Goal: Information Seeking & Learning: Learn about a topic

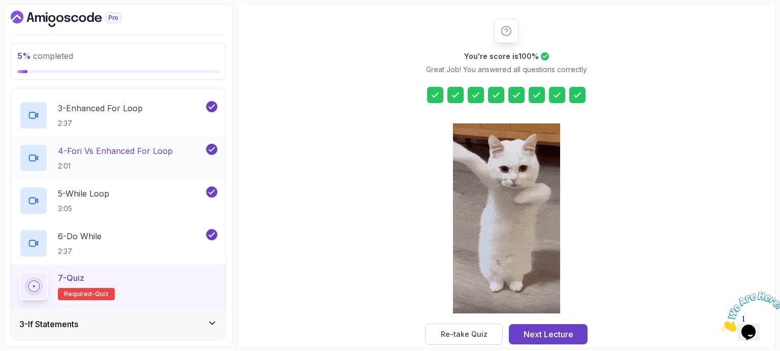
scroll to position [146, 0]
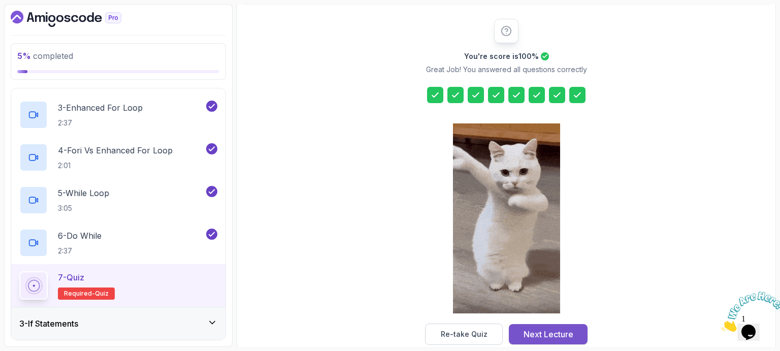
click at [538, 333] on div "Next Lecture" at bounding box center [548, 334] width 50 height 12
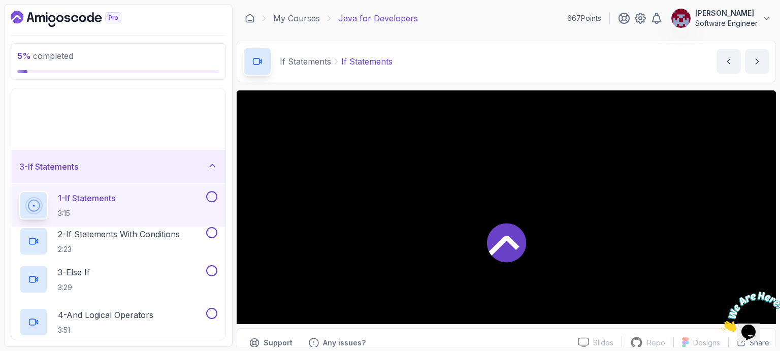
scroll to position [67, 0]
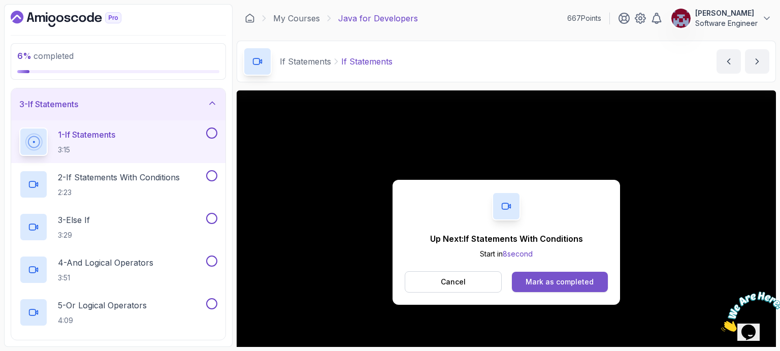
click at [545, 286] on div "Mark as completed" at bounding box center [559, 282] width 68 height 10
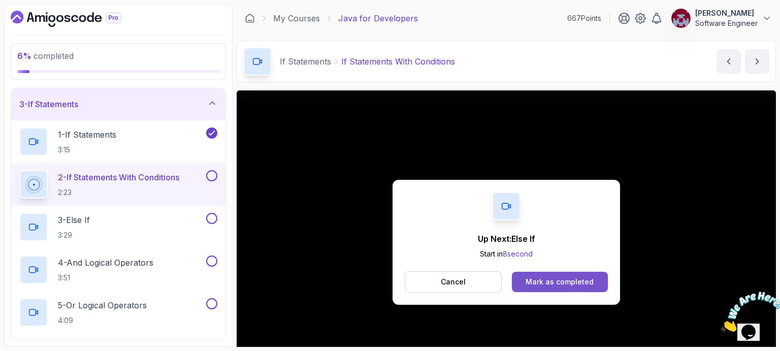
click at [537, 280] on div "Mark as completed" at bounding box center [559, 282] width 68 height 10
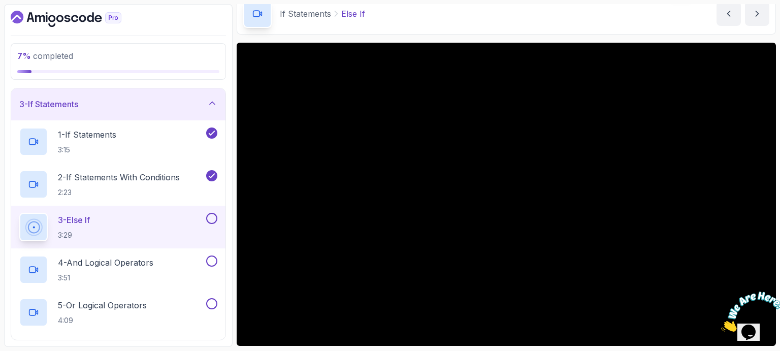
scroll to position [47, 0]
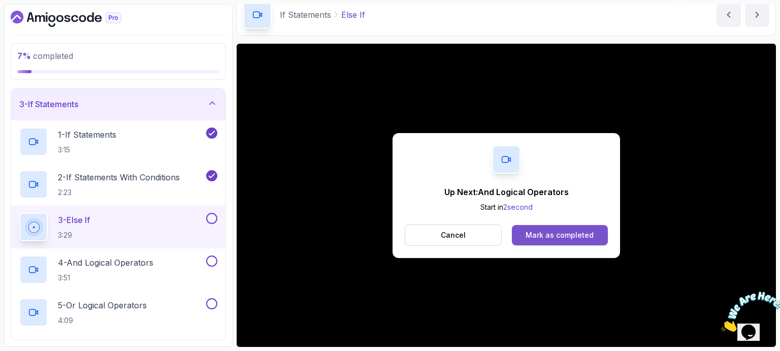
click at [539, 233] on div "Mark as completed" at bounding box center [559, 235] width 68 height 10
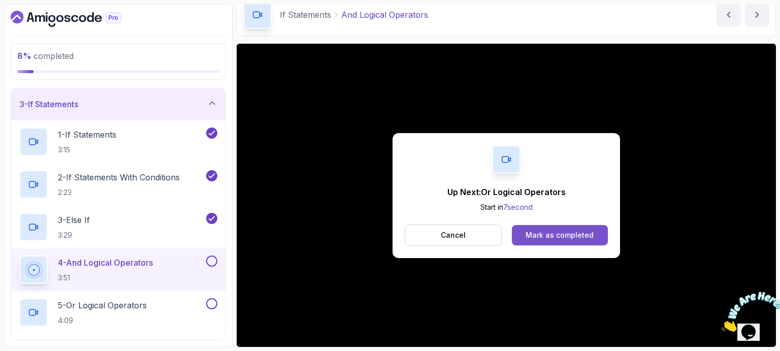
click at [534, 231] on div "Mark as completed" at bounding box center [559, 235] width 68 height 10
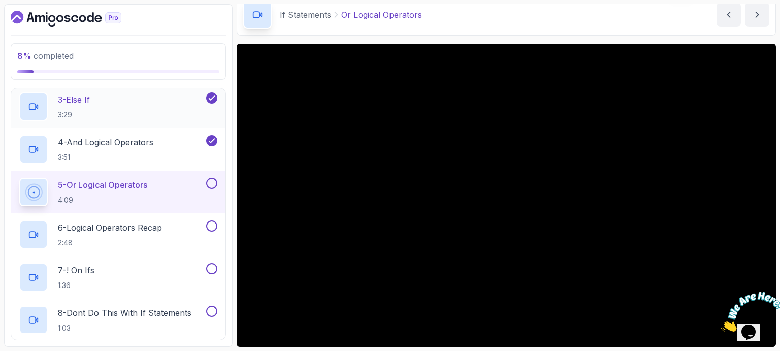
scroll to position [186, 0]
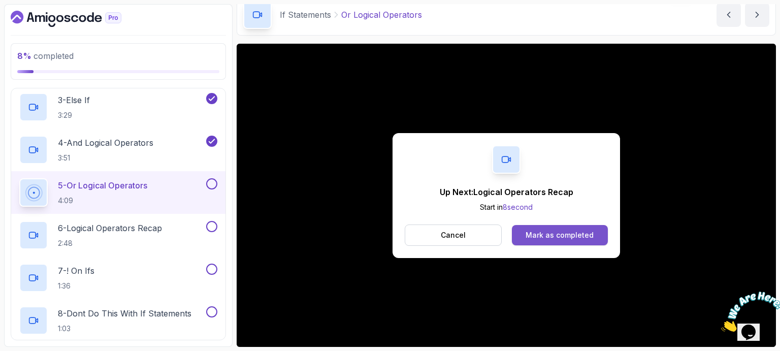
click at [562, 239] on button "Mark as completed" at bounding box center [560, 235] width 96 height 20
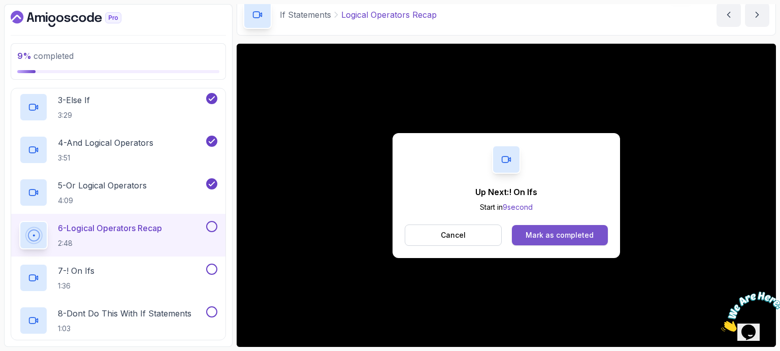
click at [570, 237] on div "Mark as completed" at bounding box center [559, 235] width 68 height 10
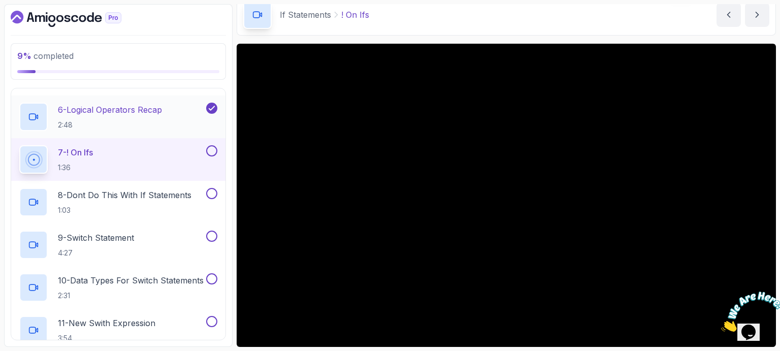
scroll to position [297, 0]
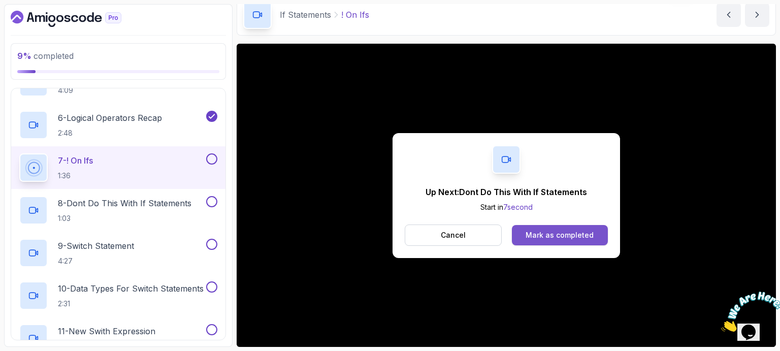
click at [566, 233] on div "Mark as completed" at bounding box center [559, 235] width 68 height 10
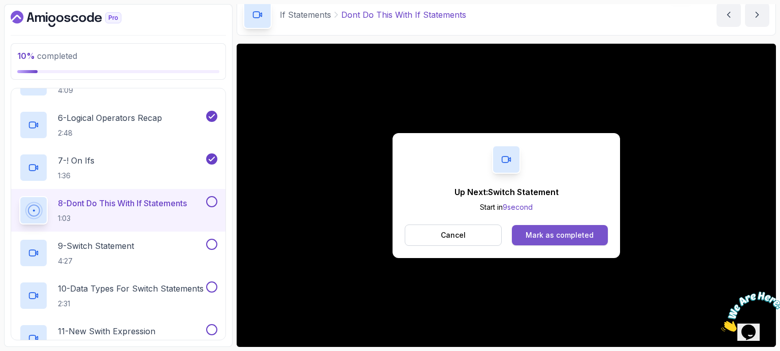
click at [573, 233] on div "Mark as completed" at bounding box center [559, 235] width 68 height 10
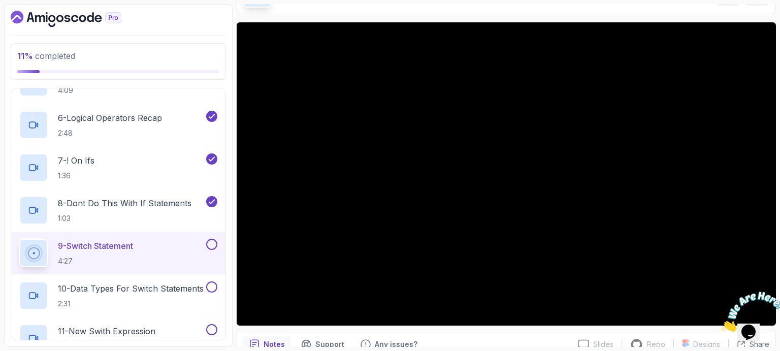
scroll to position [69, 0]
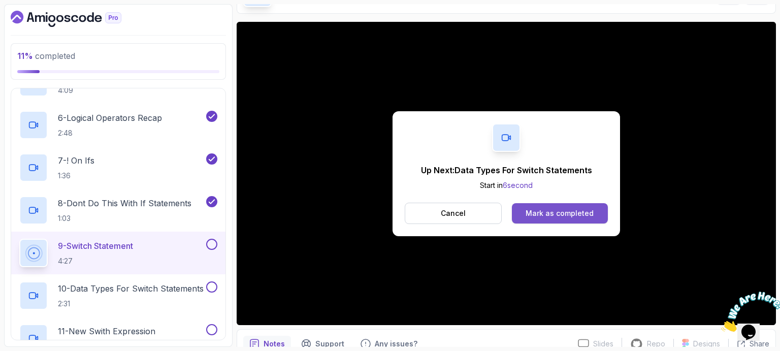
click at [570, 215] on div "Mark as completed" at bounding box center [559, 213] width 68 height 10
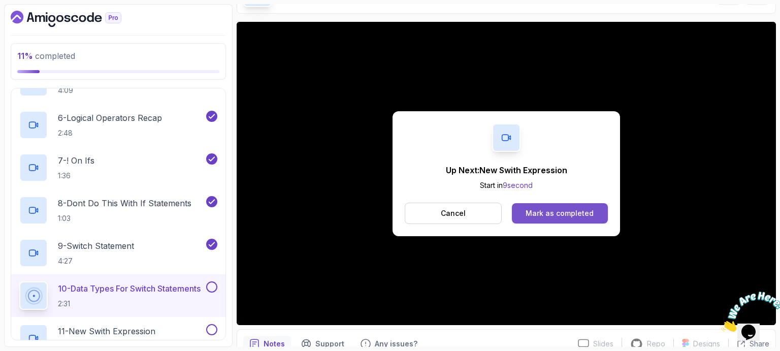
click at [560, 210] on div "Mark as completed" at bounding box center [559, 213] width 68 height 10
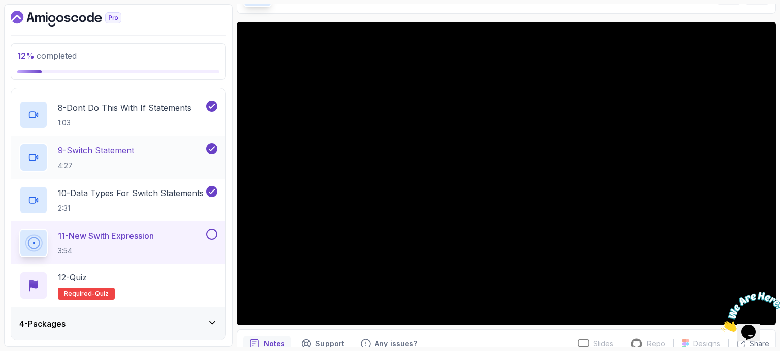
scroll to position [392, 0]
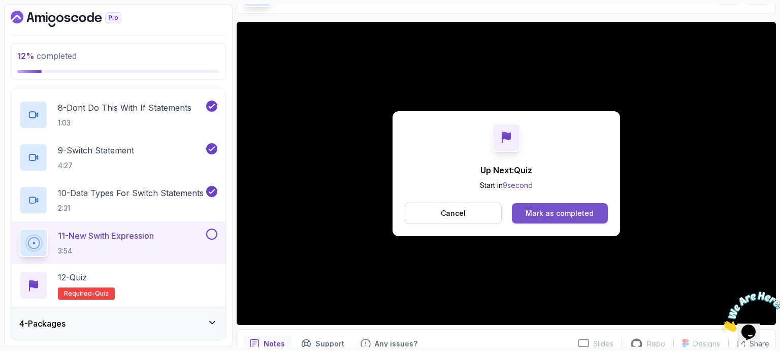
click at [577, 208] on div "Mark as completed" at bounding box center [559, 213] width 68 height 10
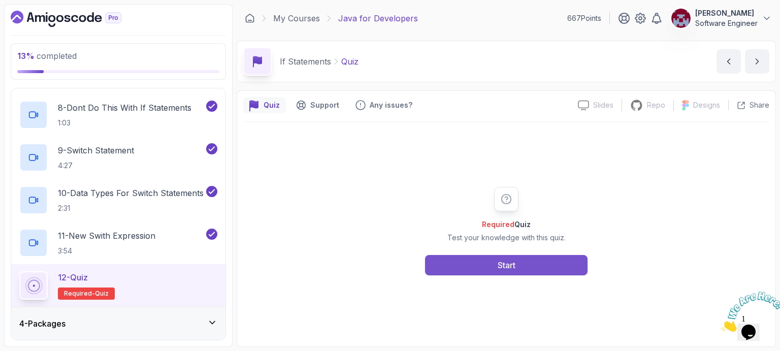
click at [504, 269] on div "Start" at bounding box center [507, 265] width 18 height 12
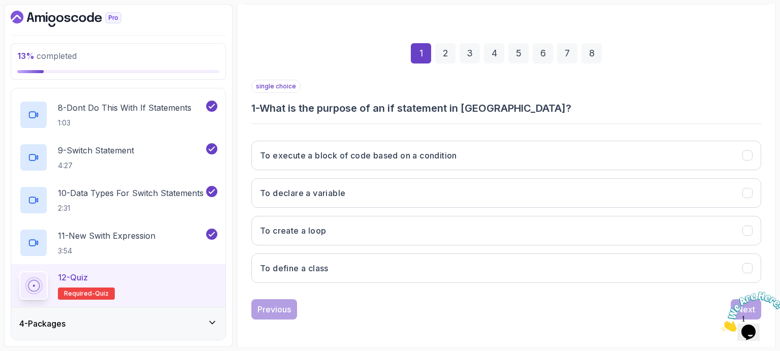
scroll to position [116, 0]
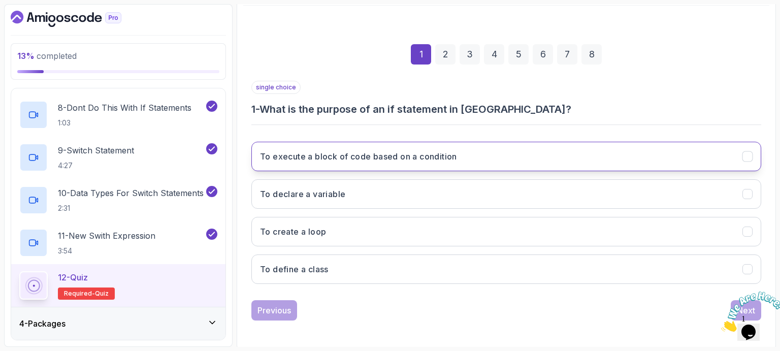
click at [335, 158] on h3 "To execute a block of code based on a condition" at bounding box center [358, 156] width 197 height 12
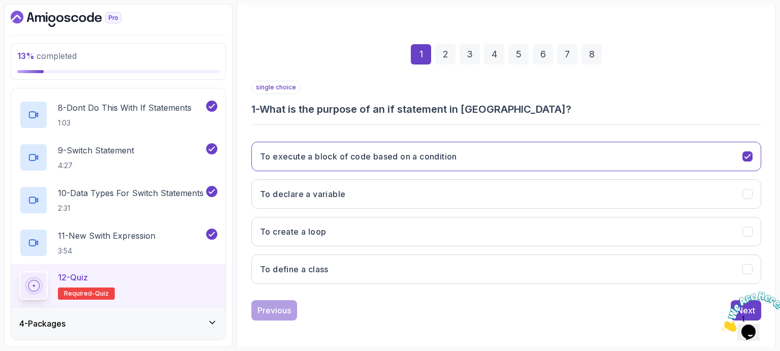
click at [721, 324] on icon "Close" at bounding box center [721, 328] width 0 height 9
click at [751, 301] on button "Next" at bounding box center [746, 310] width 30 height 20
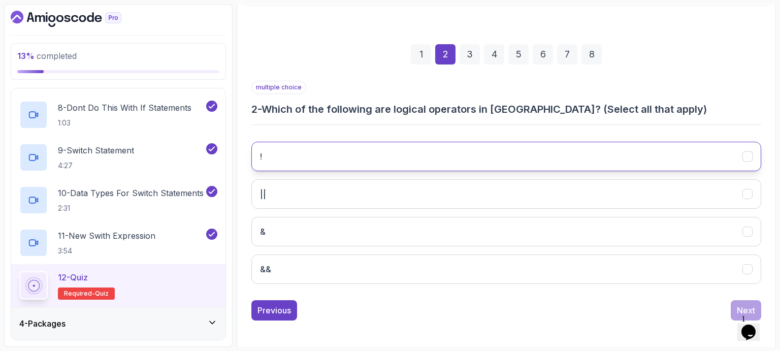
click at [321, 156] on button "!" at bounding box center [506, 156] width 510 height 29
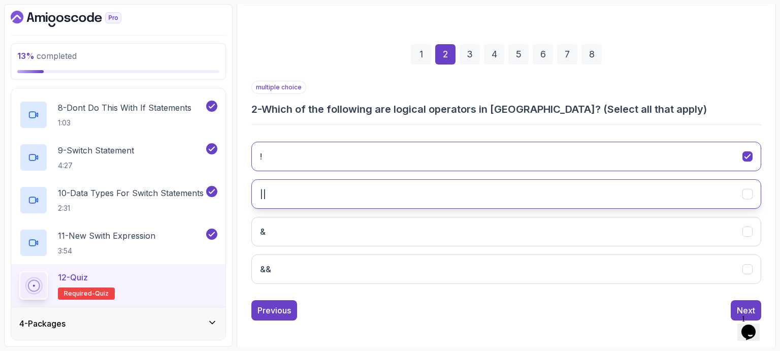
click at [298, 184] on button "||" at bounding box center [506, 193] width 510 height 29
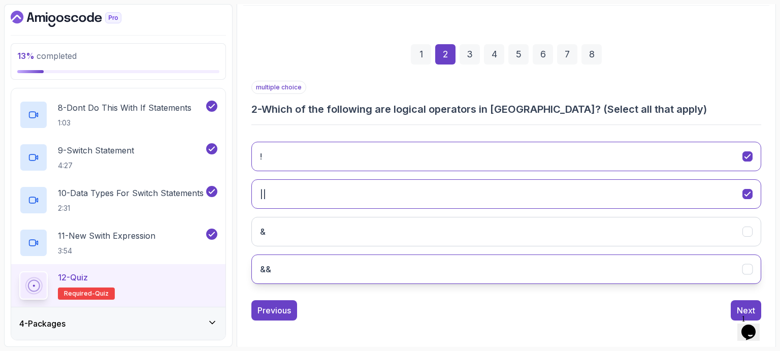
click at [282, 268] on button "&&" at bounding box center [506, 268] width 510 height 29
click at [742, 306] on div "Next" at bounding box center [746, 310] width 18 height 12
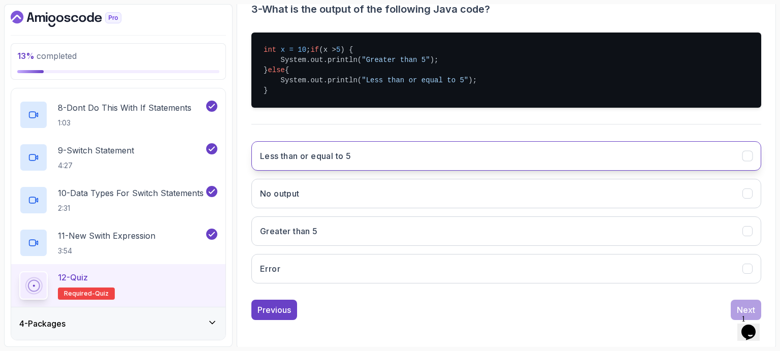
scroll to position [216, 0]
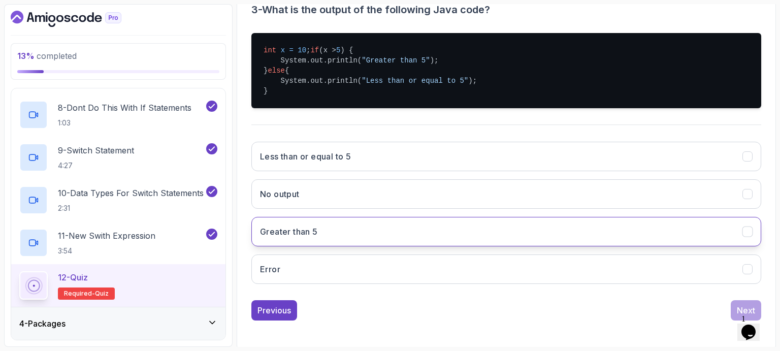
click at [294, 246] on button "Greater than 5" at bounding box center [506, 231] width 510 height 29
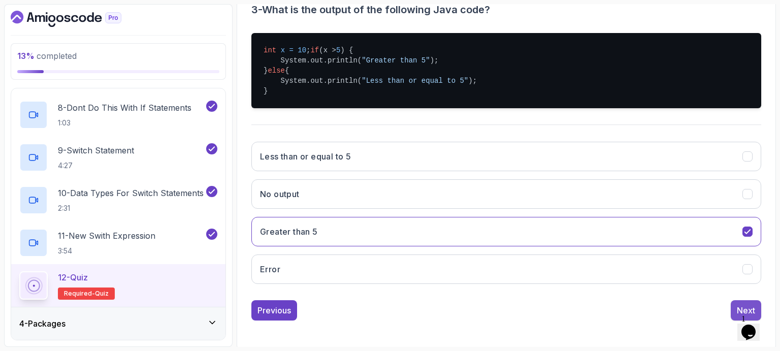
click at [734, 314] on button "Next" at bounding box center [746, 310] width 30 height 20
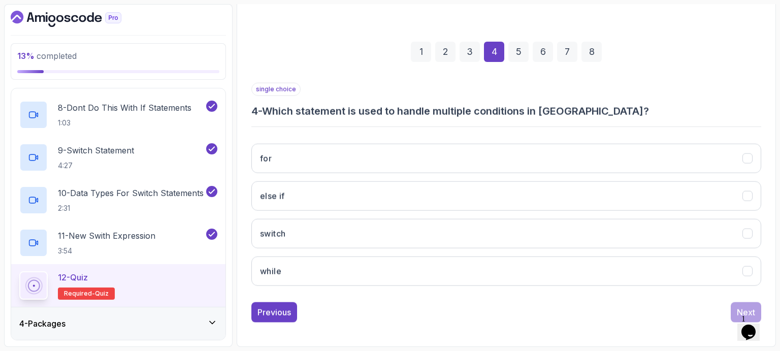
scroll to position [117, 0]
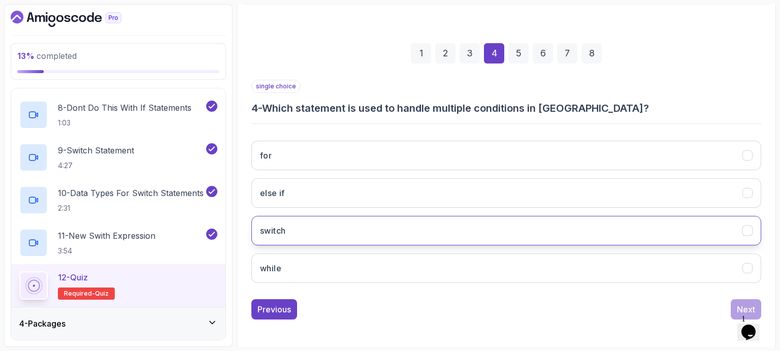
click at [377, 235] on button "switch" at bounding box center [506, 230] width 510 height 29
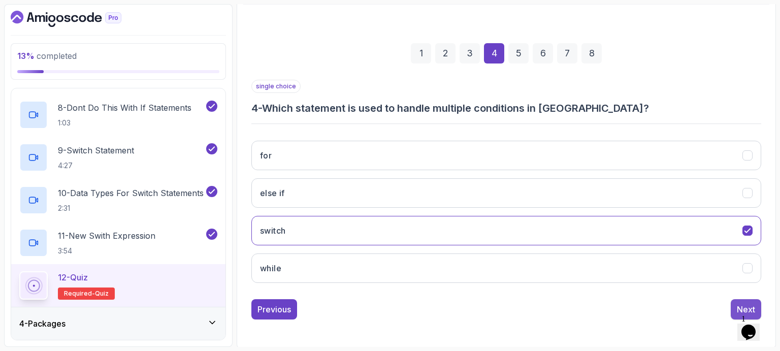
click at [741, 304] on div "Next" at bounding box center [746, 309] width 18 height 12
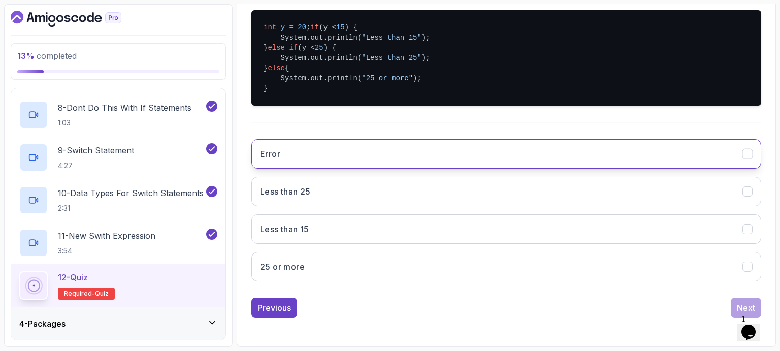
scroll to position [247, 0]
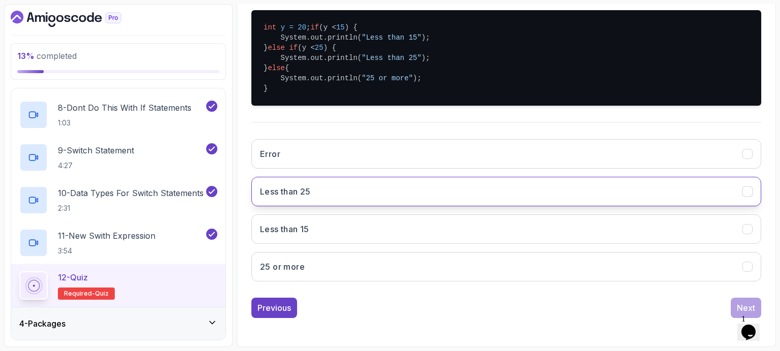
click at [351, 193] on button "Less than 25" at bounding box center [506, 191] width 510 height 29
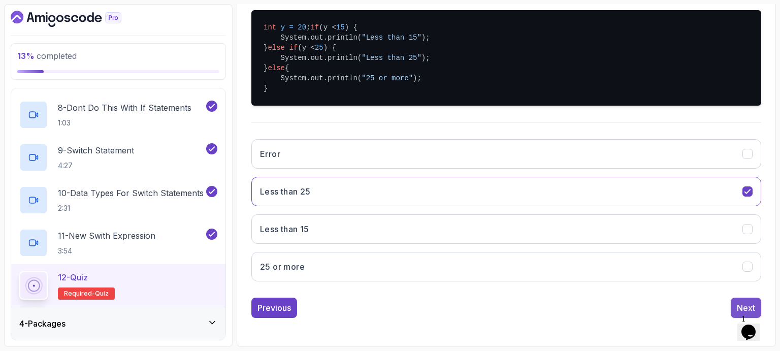
click at [738, 303] on div "Next" at bounding box center [746, 308] width 18 height 12
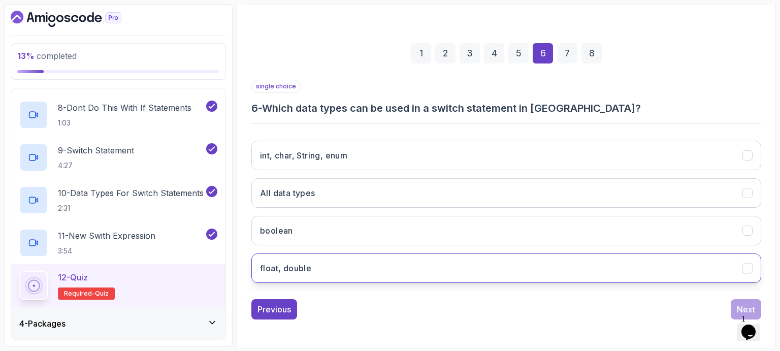
scroll to position [117, 0]
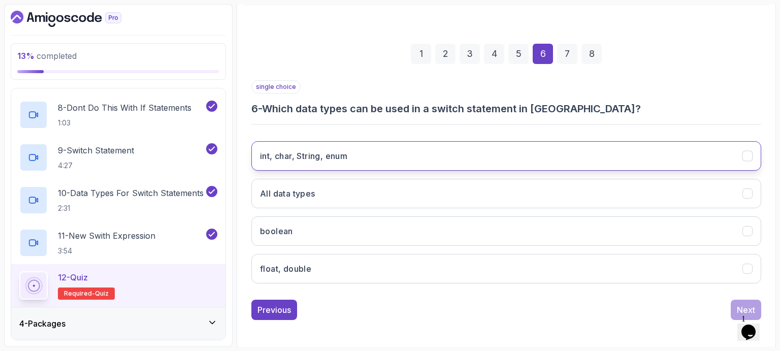
click at [321, 154] on h3 "int, char, String, enum" at bounding box center [303, 156] width 87 height 12
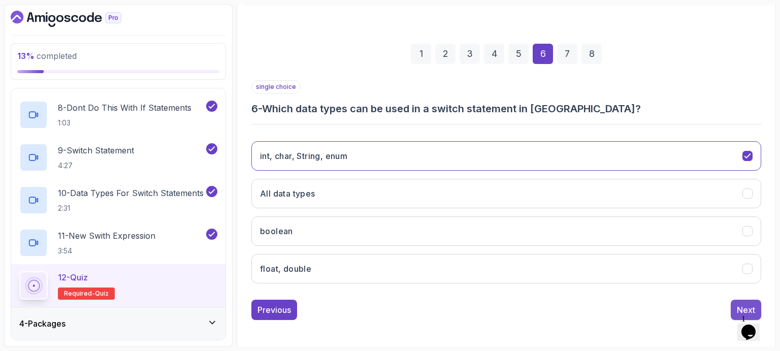
click at [739, 305] on div "Next" at bounding box center [746, 310] width 18 height 12
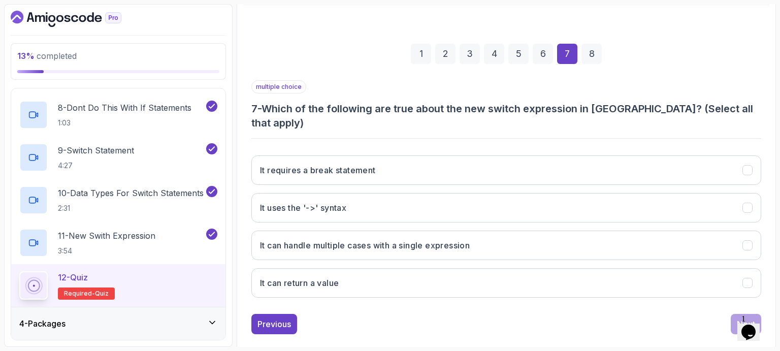
scroll to position [117, 0]
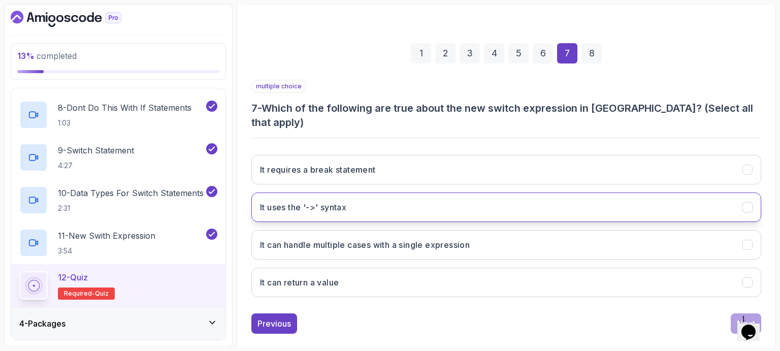
click at [356, 195] on button "It uses the '->' syntax" at bounding box center [506, 206] width 510 height 29
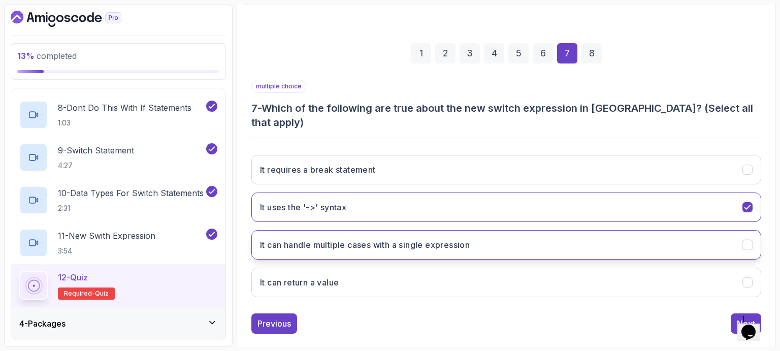
click at [347, 239] on h3 "It can handle multiple cases with a single expression" at bounding box center [365, 245] width 210 height 12
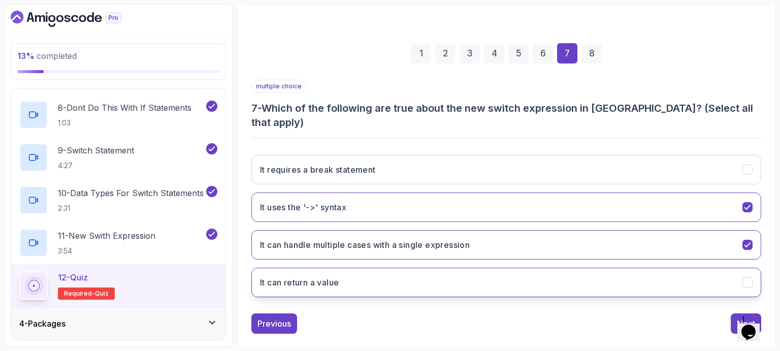
click at [352, 268] on button "It can return a value" at bounding box center [506, 282] width 510 height 29
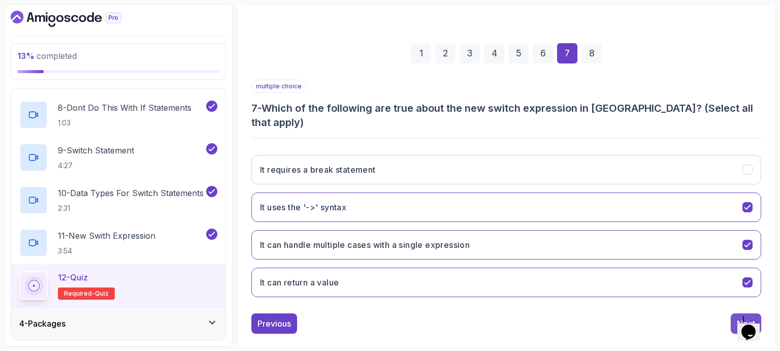
click at [742, 317] on div "Next" at bounding box center [746, 323] width 18 height 12
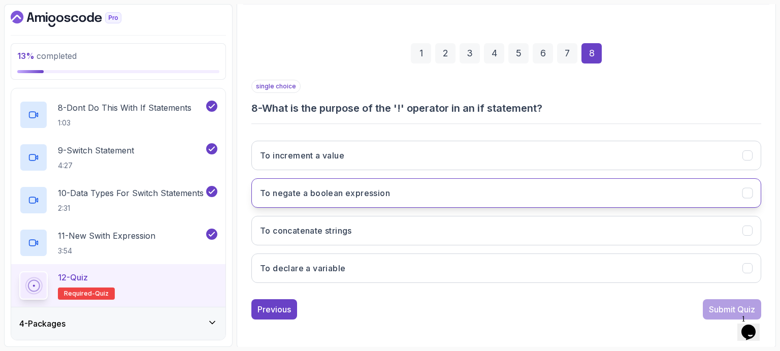
click at [397, 201] on button "To negate a boolean expression" at bounding box center [506, 192] width 510 height 29
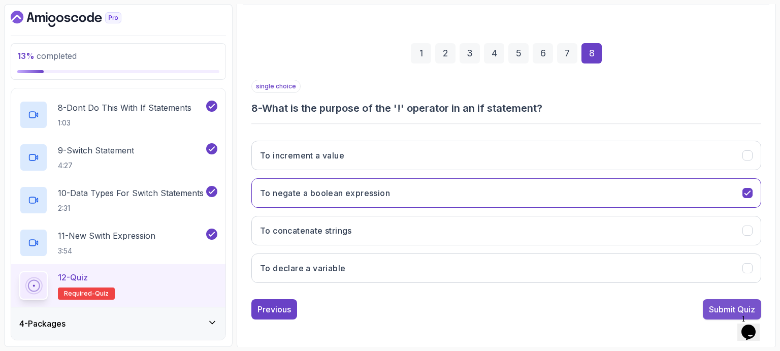
click at [714, 305] on div "Submit Quiz" at bounding box center [732, 309] width 46 height 12
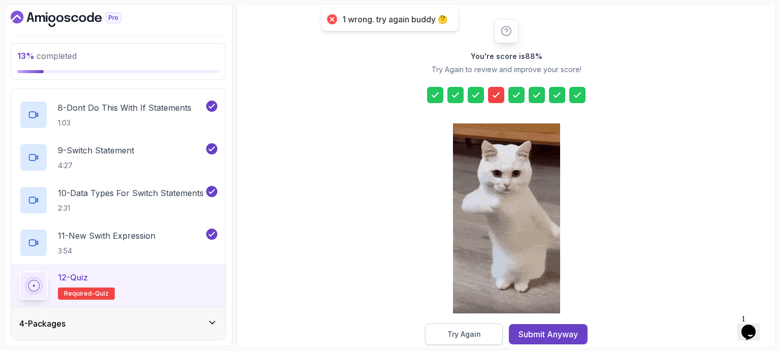
click at [474, 333] on div "Try Again" at bounding box center [464, 334] width 34 height 10
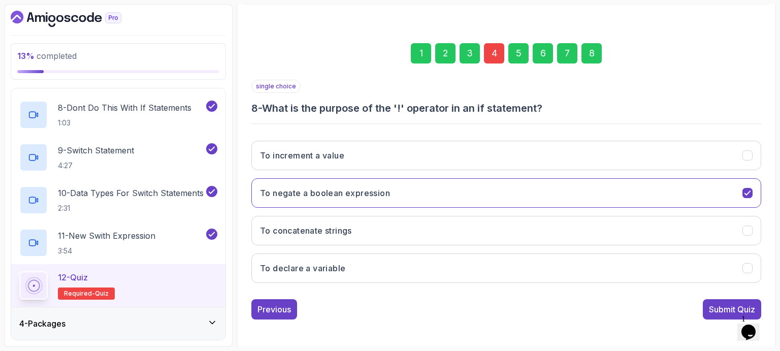
click at [492, 53] on div "4" at bounding box center [494, 53] width 20 height 20
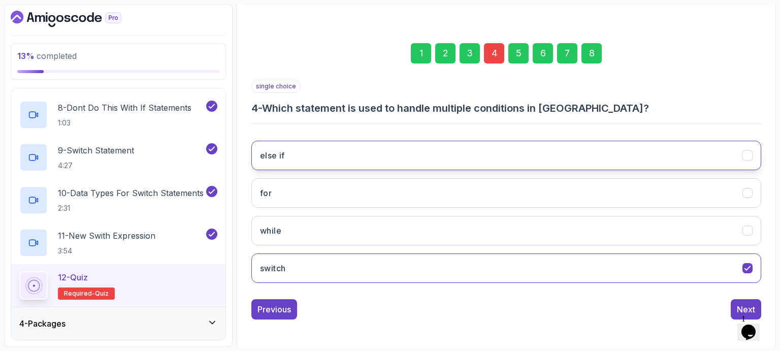
click at [303, 155] on button "else if" at bounding box center [506, 155] width 510 height 29
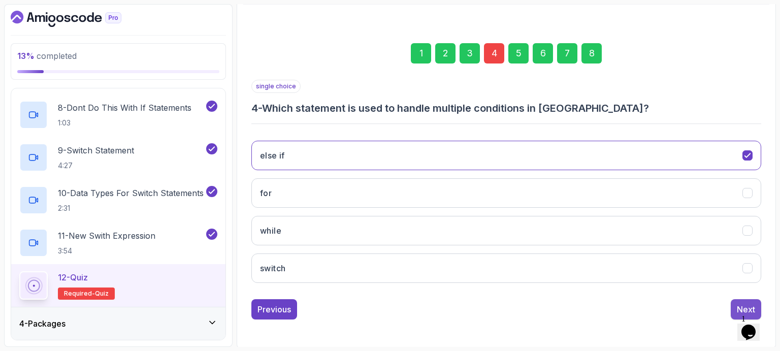
click at [741, 305] on div "Next" at bounding box center [746, 309] width 18 height 12
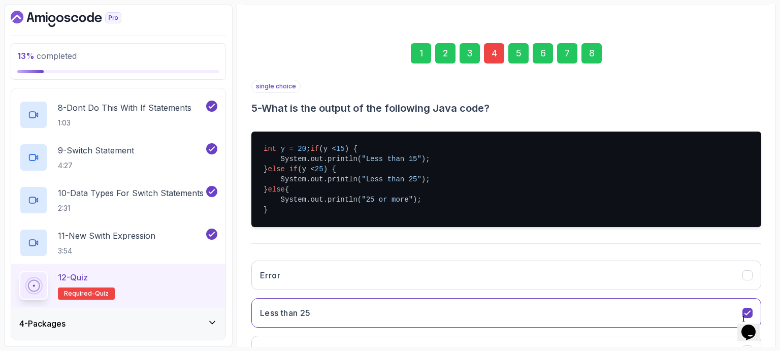
click at [593, 56] on div "8" at bounding box center [591, 53] width 20 height 20
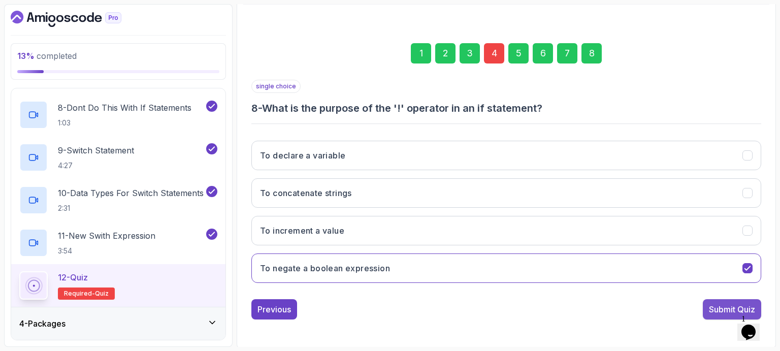
click at [714, 308] on div "Submit Quiz" at bounding box center [732, 309] width 46 height 12
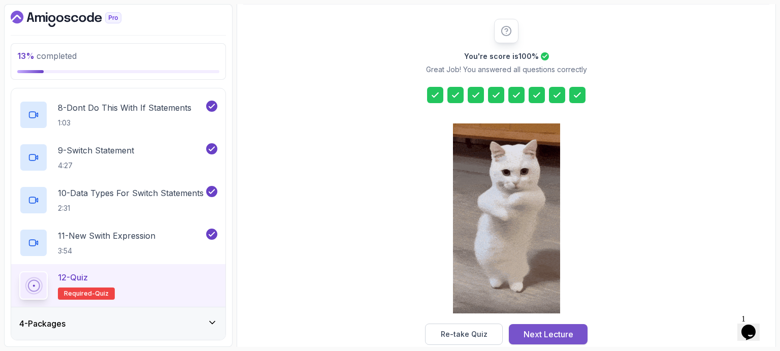
click at [548, 333] on div "Next Lecture" at bounding box center [548, 334] width 50 height 12
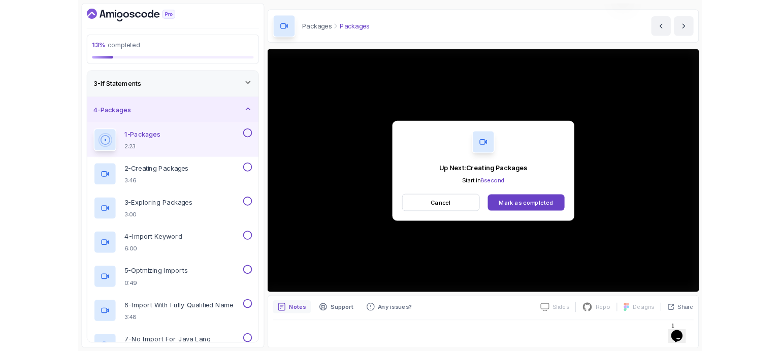
scroll to position [97, 0]
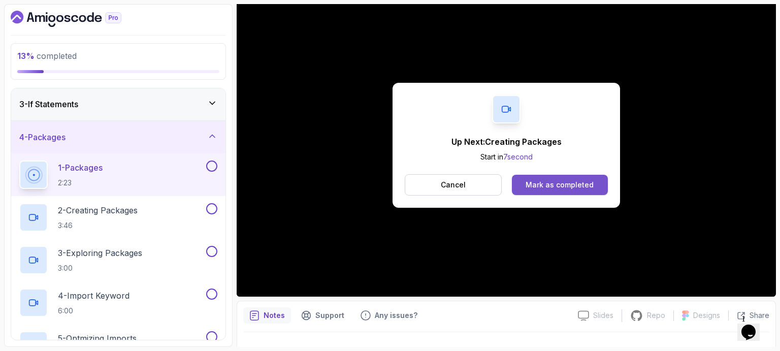
click at [566, 186] on div "Mark as completed" at bounding box center [559, 185] width 68 height 10
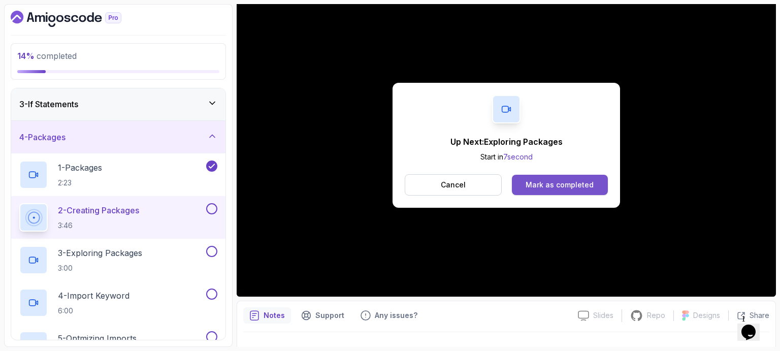
click at [575, 183] on div "Mark as completed" at bounding box center [559, 185] width 68 height 10
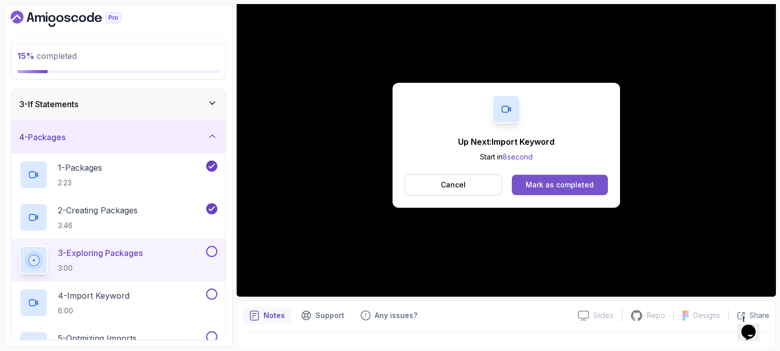
click at [580, 183] on div "Mark as completed" at bounding box center [559, 185] width 68 height 10
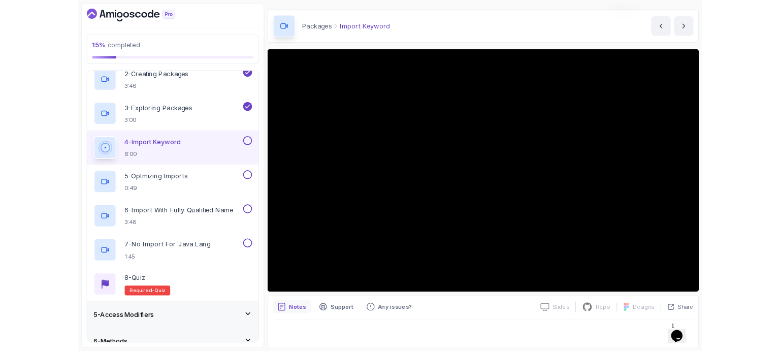
scroll to position [97, 0]
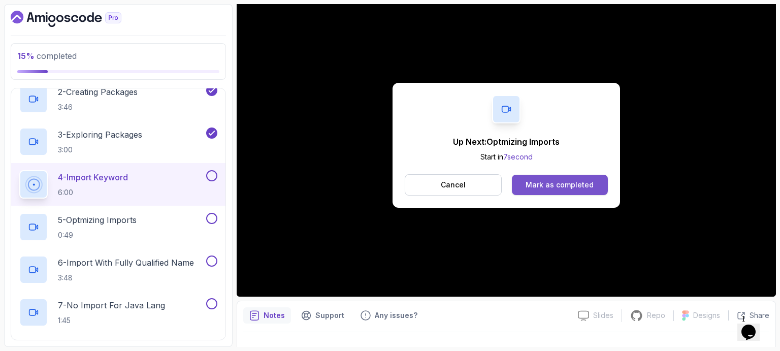
click at [553, 186] on div "Mark as completed" at bounding box center [559, 185] width 68 height 10
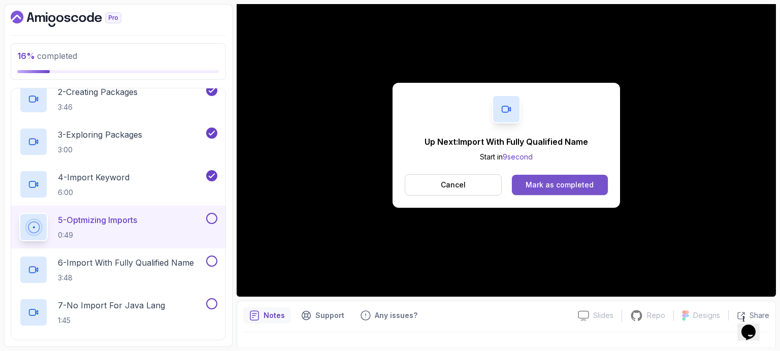
click at [549, 185] on div "Mark as completed" at bounding box center [559, 185] width 68 height 10
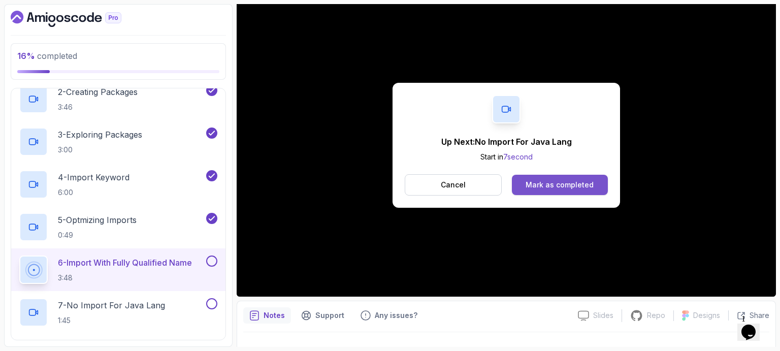
click at [575, 186] on div "Mark as completed" at bounding box center [559, 185] width 68 height 10
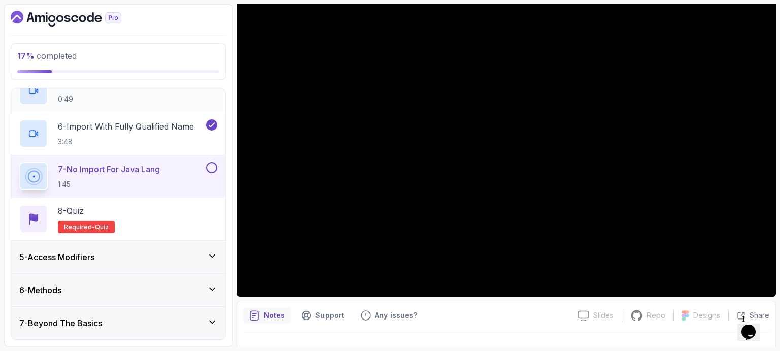
scroll to position [320, 0]
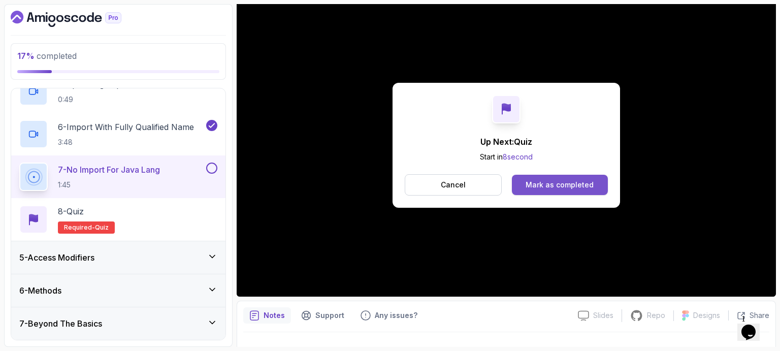
click at [563, 182] on div "Mark as completed" at bounding box center [559, 185] width 68 height 10
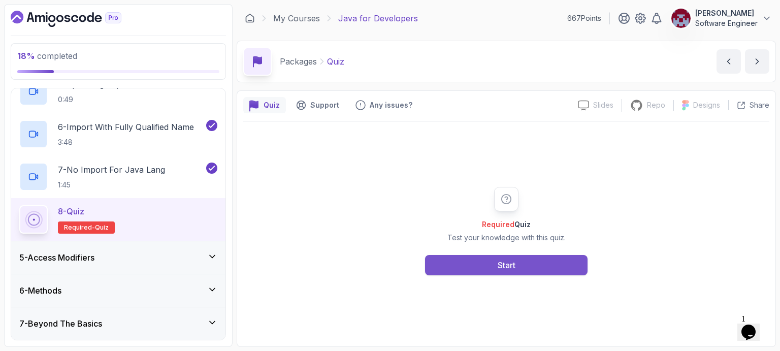
click at [496, 264] on button "Start" at bounding box center [506, 265] width 162 height 20
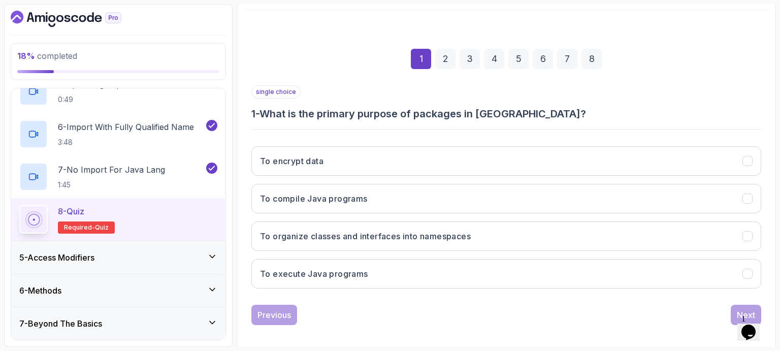
scroll to position [117, 0]
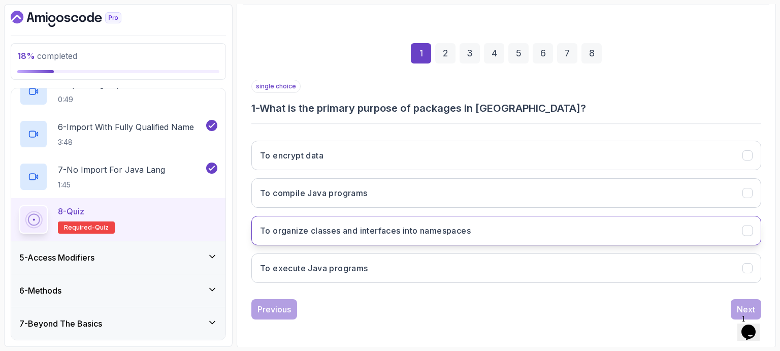
click at [315, 225] on h3 "To organize classes and interfaces into namespaces" at bounding box center [365, 230] width 211 height 12
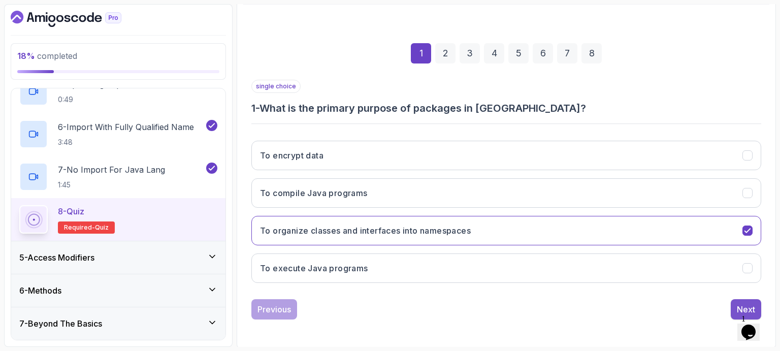
click at [744, 304] on div "Next" at bounding box center [746, 309] width 18 height 12
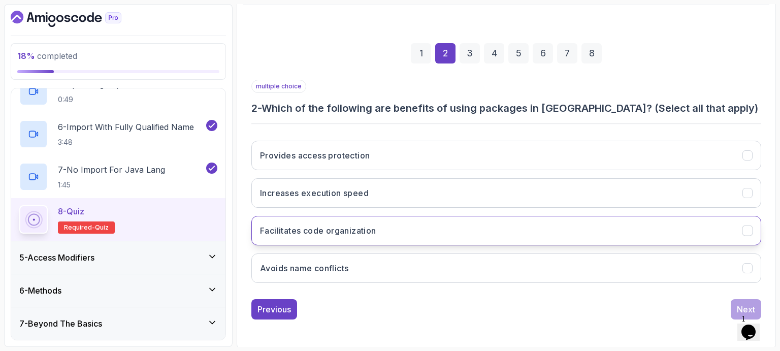
click at [355, 229] on h3 "Facilitates code organization" at bounding box center [318, 230] width 116 height 12
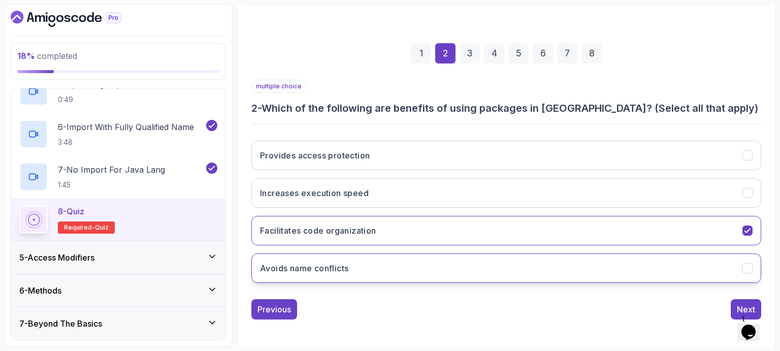
click at [375, 259] on button "Avoids name conflicts" at bounding box center [506, 267] width 510 height 29
click at [736, 300] on button "Next" at bounding box center [746, 309] width 30 height 20
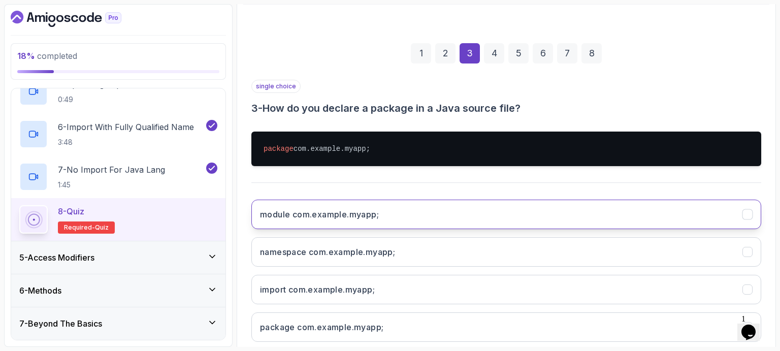
scroll to position [176, 0]
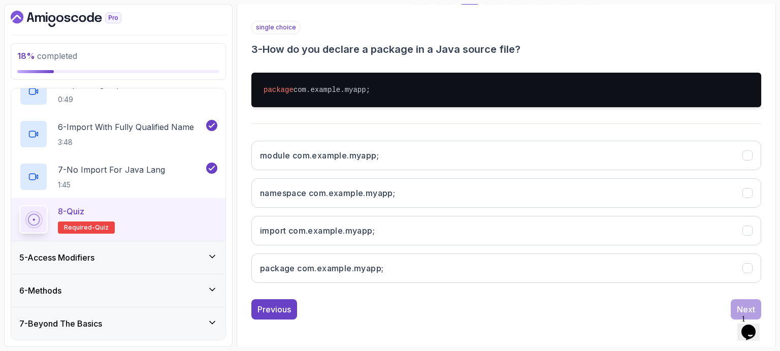
click at [530, 51] on h3 "3 - How do you declare a package in a Java source file?" at bounding box center [506, 49] width 510 height 14
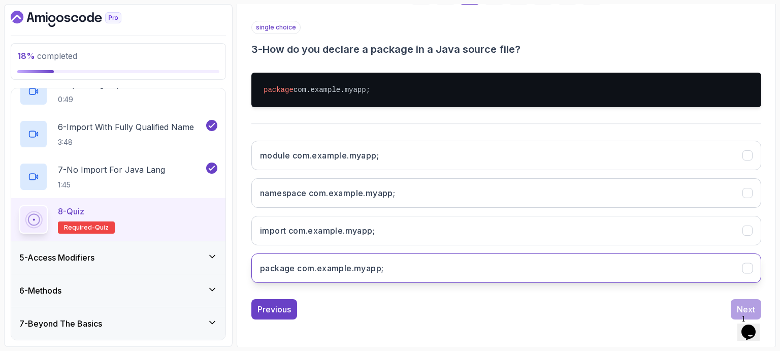
click at [339, 265] on h3 "package com.example.myapp;" at bounding box center [321, 268] width 123 height 12
click at [738, 306] on div "Next" at bounding box center [746, 309] width 18 height 12
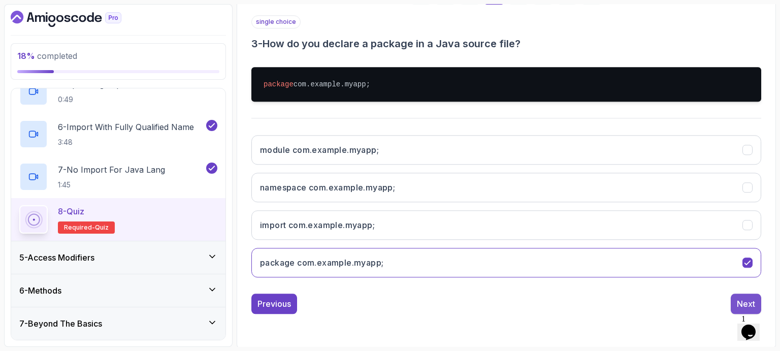
scroll to position [117, 0]
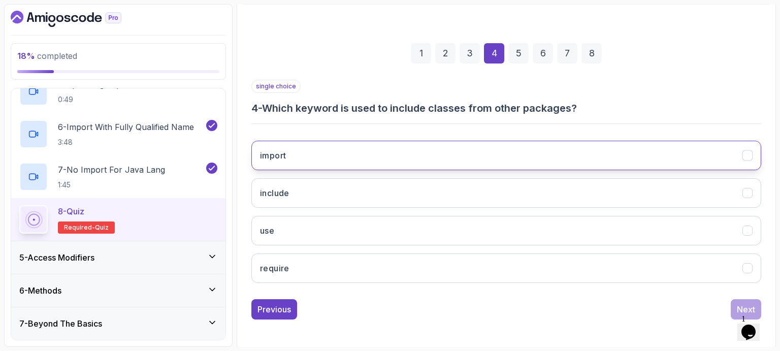
click at [313, 147] on button "import" at bounding box center [506, 155] width 510 height 29
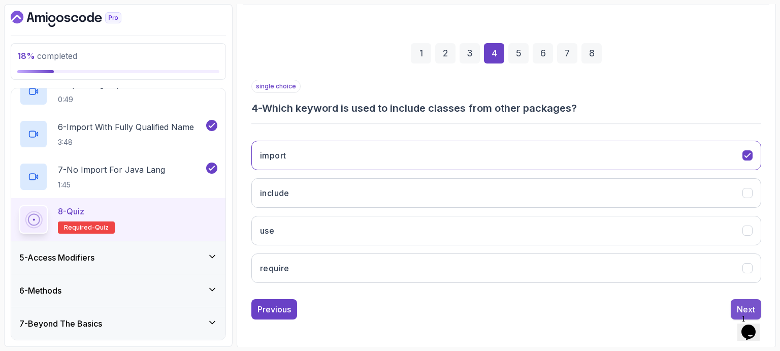
click at [738, 303] on div "Next" at bounding box center [746, 309] width 18 height 12
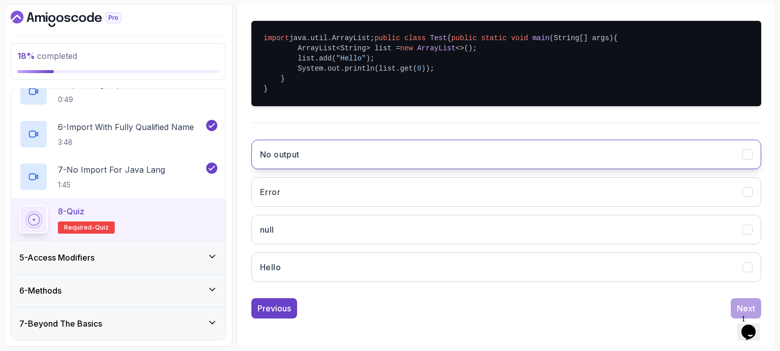
scroll to position [227, 0]
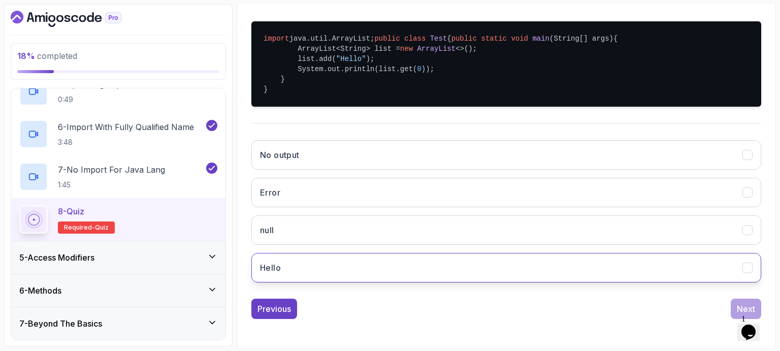
click at [390, 282] on button "Hello" at bounding box center [506, 267] width 510 height 29
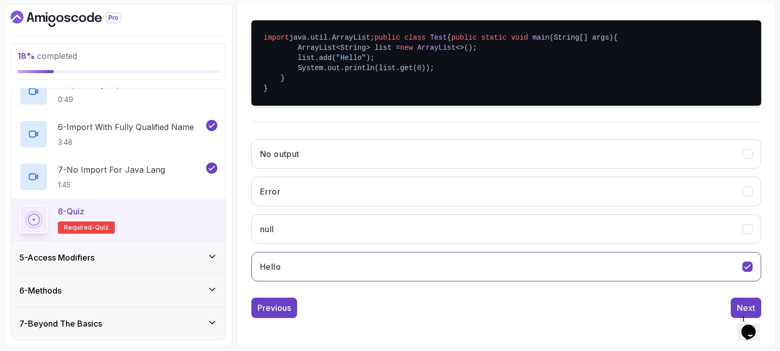
scroll to position [247, 0]
click at [739, 306] on div "Next" at bounding box center [746, 308] width 18 height 12
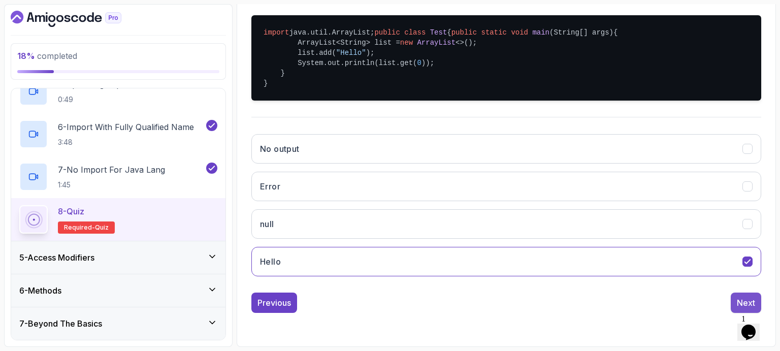
scroll to position [117, 0]
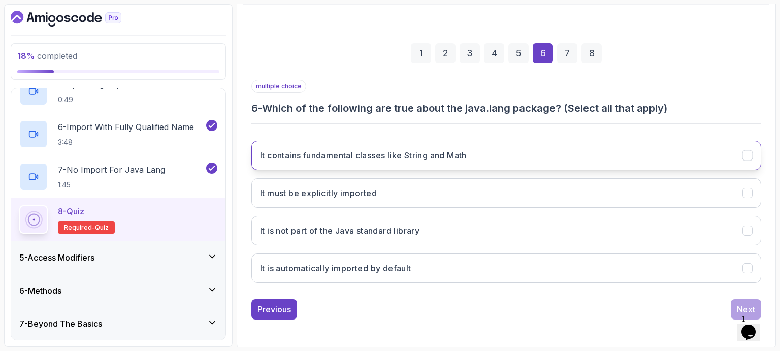
click at [396, 154] on h3 "It contains fundamental classes like String and Math" at bounding box center [363, 155] width 207 height 12
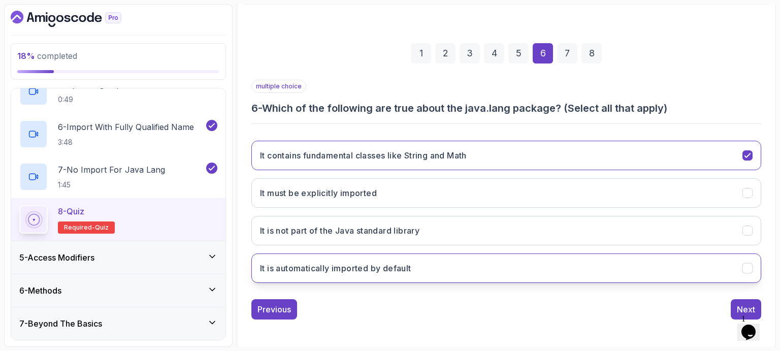
click at [344, 267] on h3 "It is automatically imported by default" at bounding box center [335, 268] width 151 height 12
click at [739, 306] on div "Next" at bounding box center [746, 309] width 18 height 12
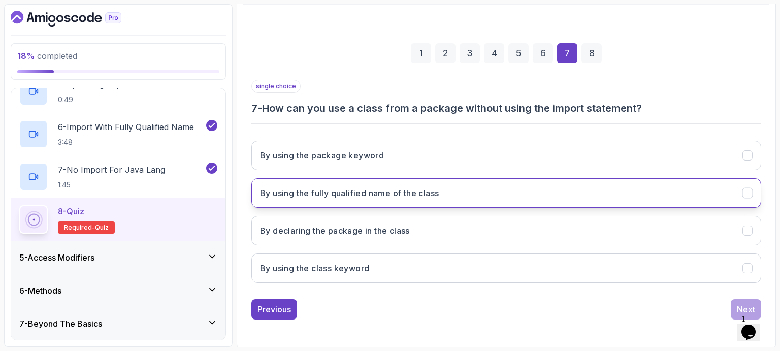
click at [381, 194] on h3 "By using the fully qualified name of the class" at bounding box center [349, 193] width 179 height 12
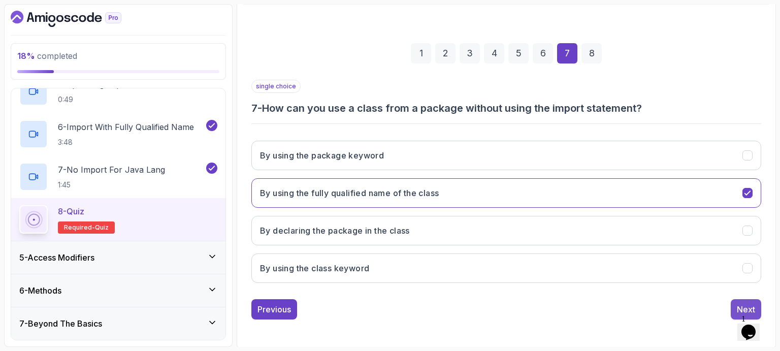
click at [739, 304] on div "Next" at bounding box center [746, 309] width 18 height 12
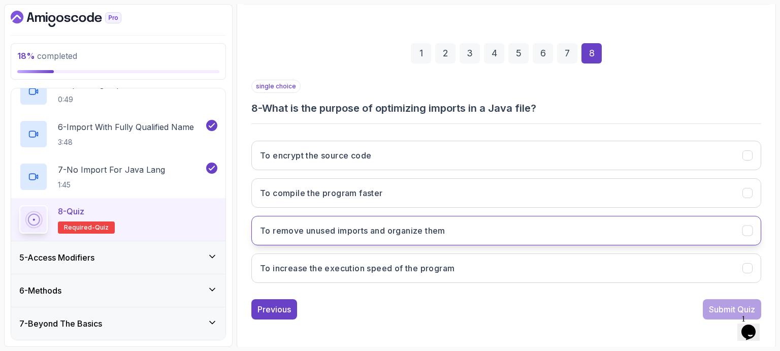
click at [400, 231] on h3 "To remove unused imports and organize them" at bounding box center [352, 230] width 185 height 12
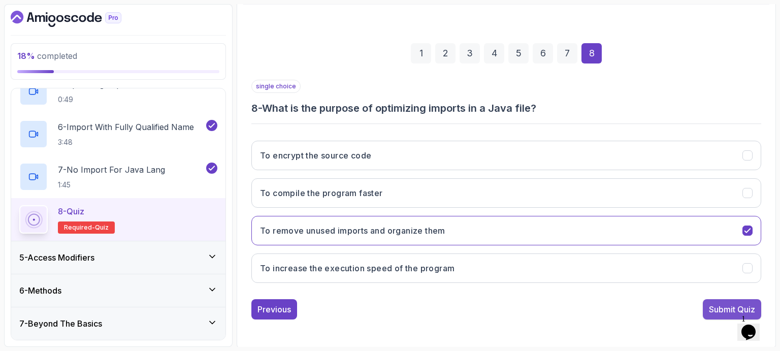
click at [713, 303] on div "Submit Quiz" at bounding box center [732, 309] width 46 height 12
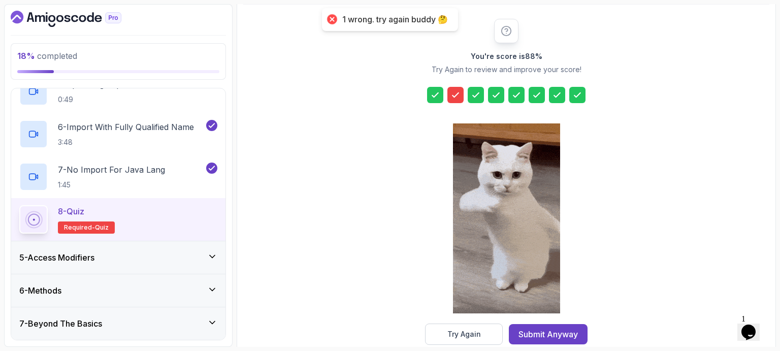
click at [455, 93] on icon at bounding box center [455, 95] width 10 height 10
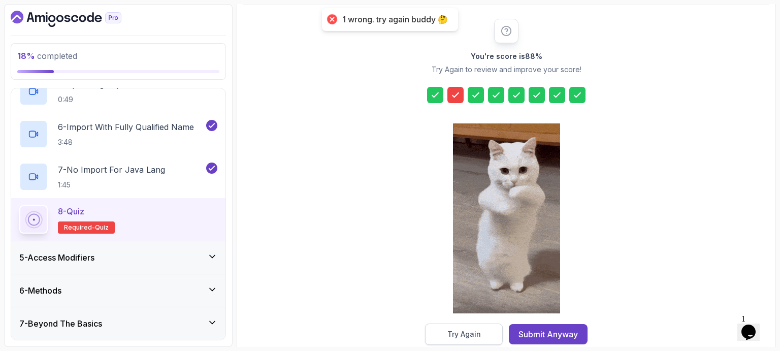
click at [465, 334] on div "Try Again" at bounding box center [464, 334] width 34 height 10
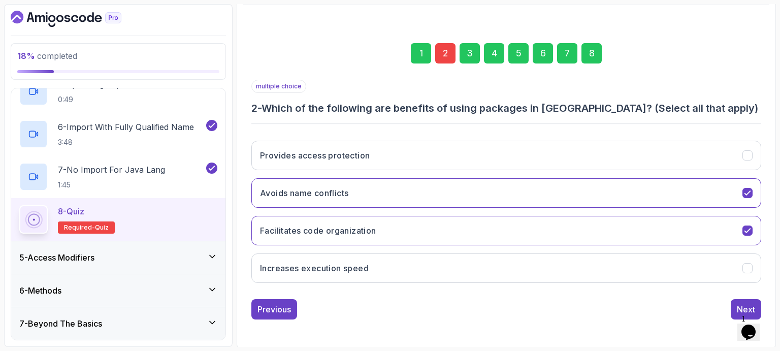
click at [443, 52] on div "2" at bounding box center [445, 53] width 20 height 20
click at [447, 56] on div "2" at bounding box center [445, 53] width 20 height 20
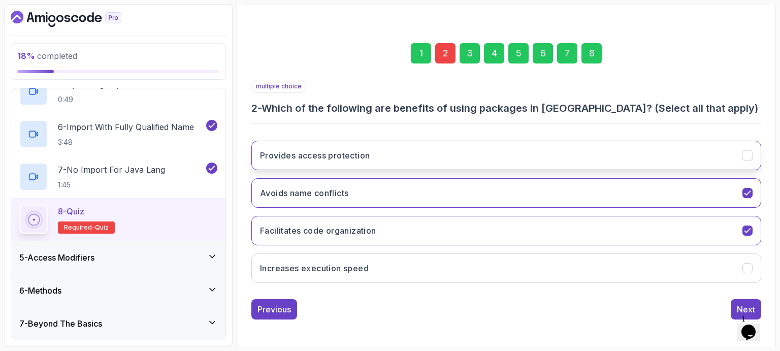
click at [380, 154] on button "Provides access protection" at bounding box center [506, 155] width 510 height 29
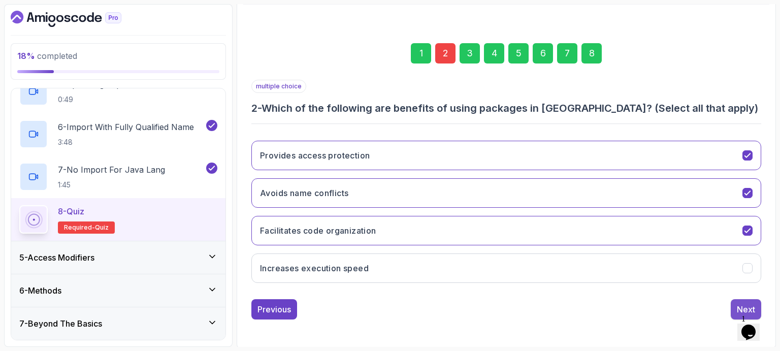
click at [746, 305] on div "Next" at bounding box center [746, 309] width 18 height 12
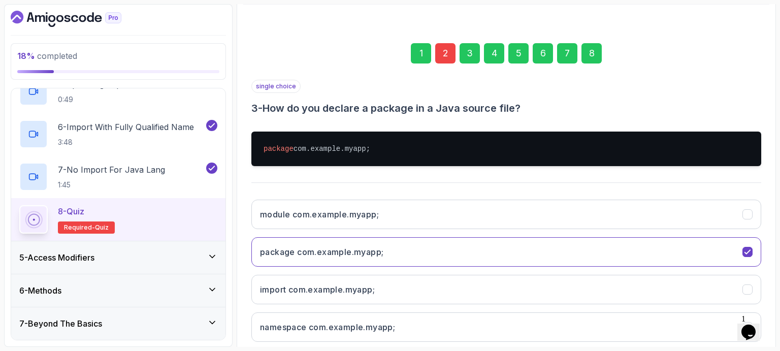
click at [595, 54] on div "8" at bounding box center [591, 53] width 20 height 20
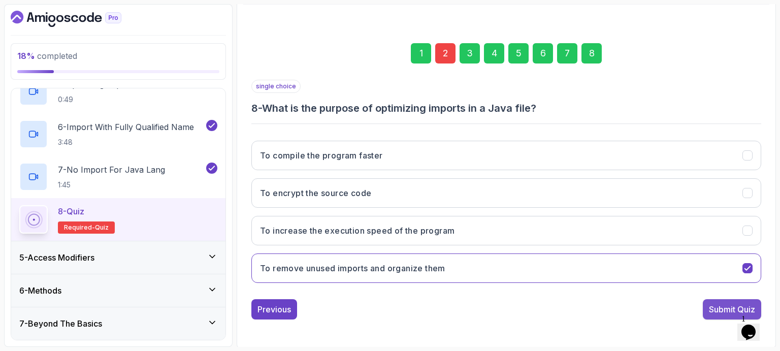
click at [715, 308] on div "Submit Quiz" at bounding box center [732, 309] width 46 height 12
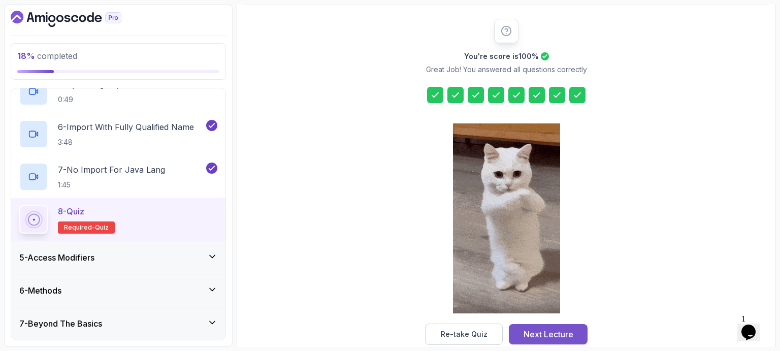
click at [547, 333] on div "Next Lecture" at bounding box center [548, 334] width 50 height 12
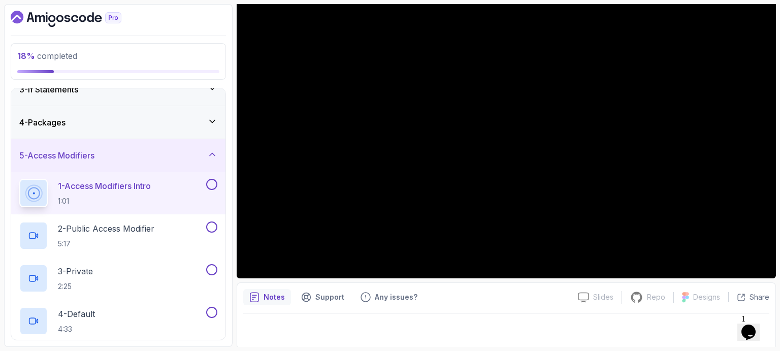
scroll to position [81, 0]
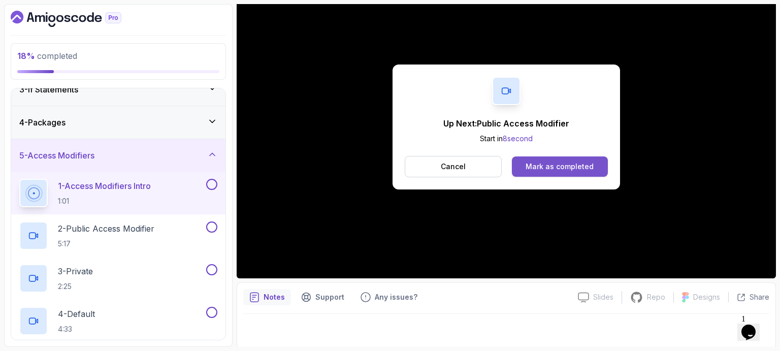
click at [554, 167] on div "Mark as completed" at bounding box center [559, 166] width 68 height 10
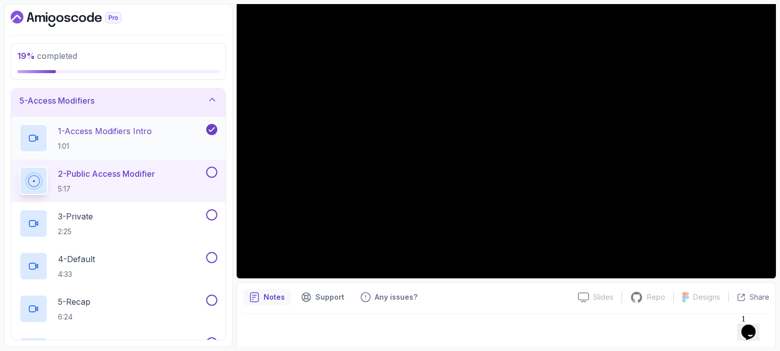
scroll to position [134, 0]
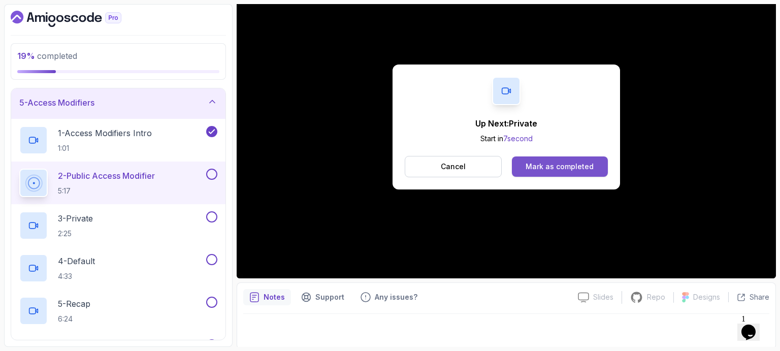
click at [574, 163] on div "Mark as completed" at bounding box center [559, 166] width 68 height 10
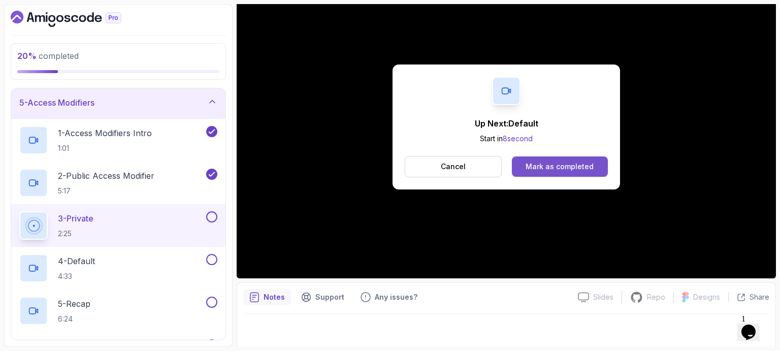
click at [569, 167] on div "Mark as completed" at bounding box center [559, 166] width 68 height 10
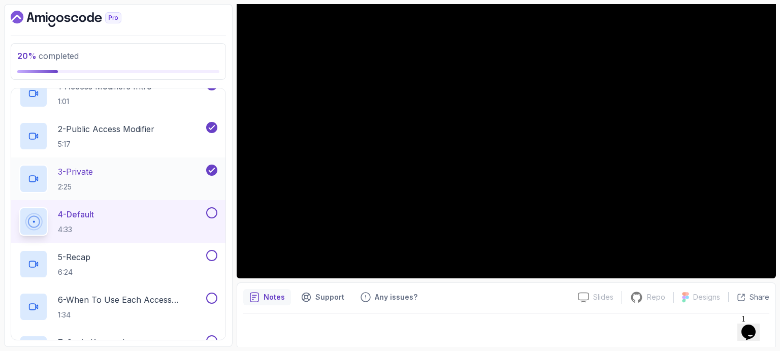
scroll to position [181, 0]
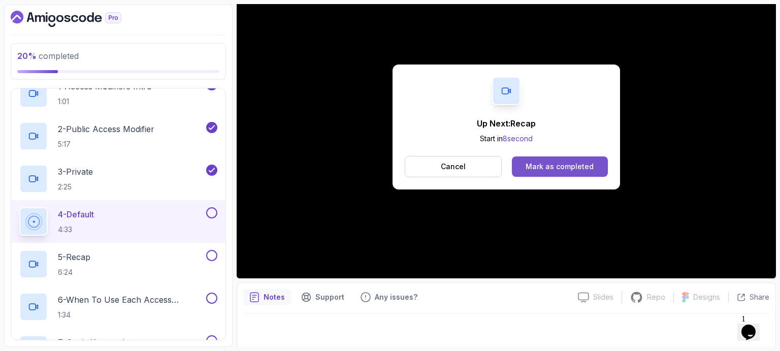
click at [561, 167] on div "Mark as completed" at bounding box center [559, 166] width 68 height 10
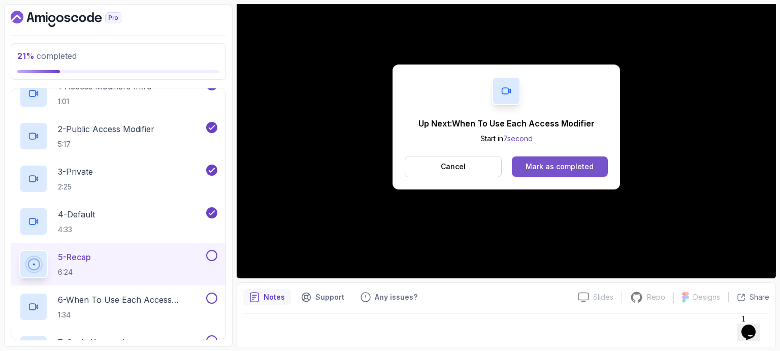
click at [548, 164] on div "Mark as completed" at bounding box center [559, 166] width 68 height 10
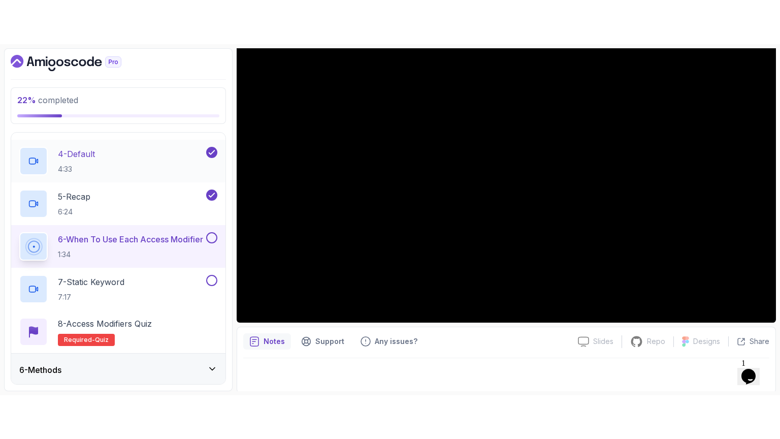
scroll to position [294, 0]
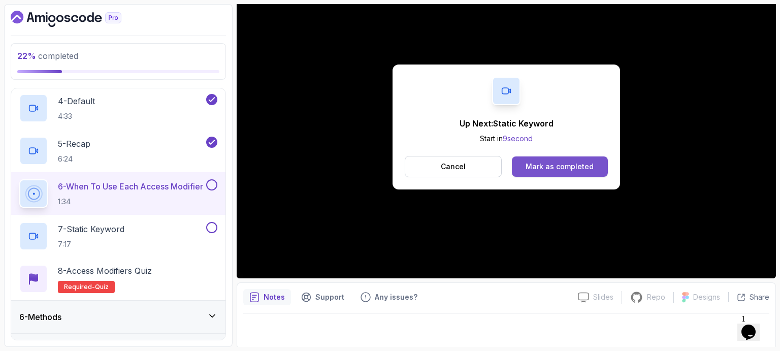
click at [541, 162] on div "Mark as completed" at bounding box center [559, 166] width 68 height 10
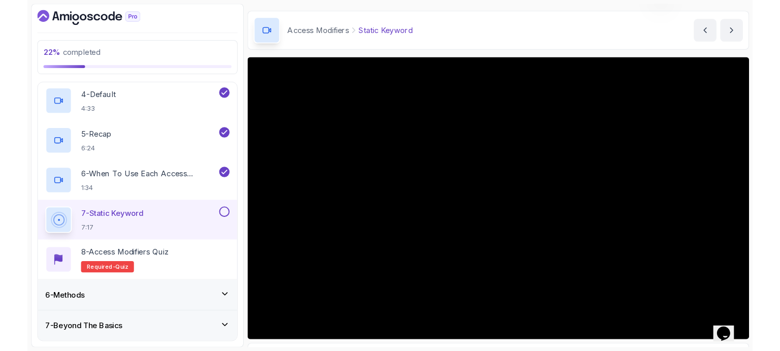
scroll to position [115, 0]
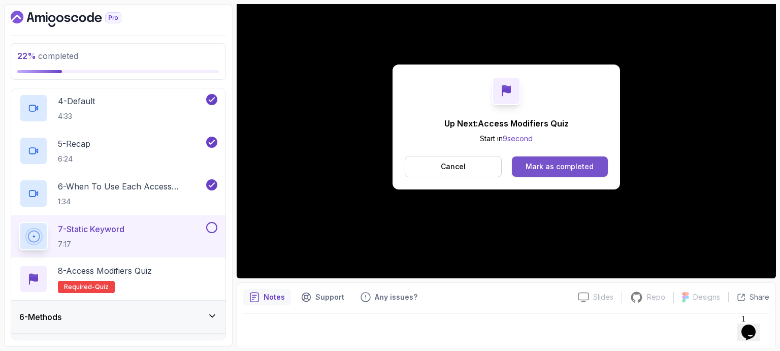
click at [570, 163] on div "Mark as completed" at bounding box center [559, 166] width 68 height 10
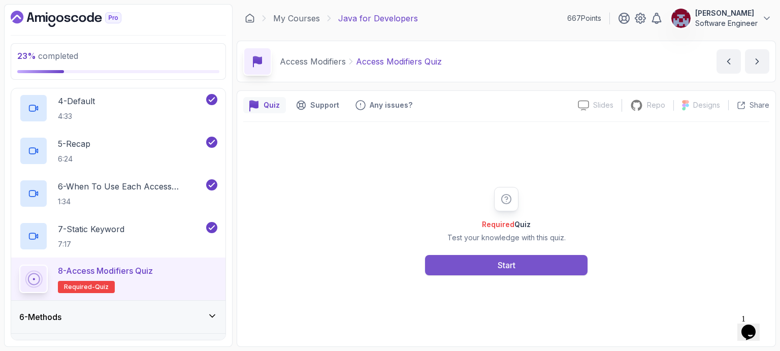
click at [509, 266] on div "Start" at bounding box center [507, 265] width 18 height 12
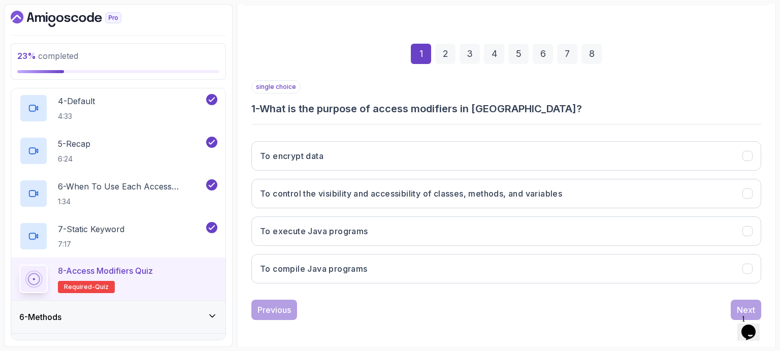
scroll to position [117, 0]
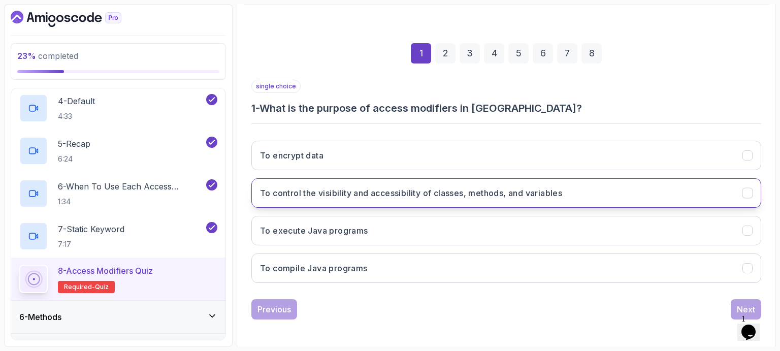
click at [347, 191] on h3 "To control the visibility and accessibility of classes, methods, and variables" at bounding box center [411, 193] width 302 height 12
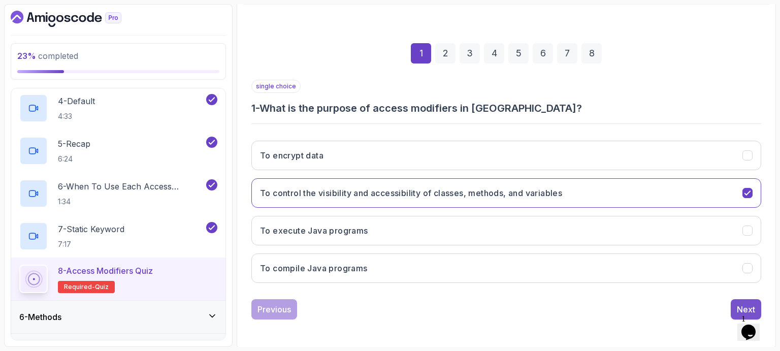
click at [742, 303] on div "Next" at bounding box center [746, 309] width 18 height 12
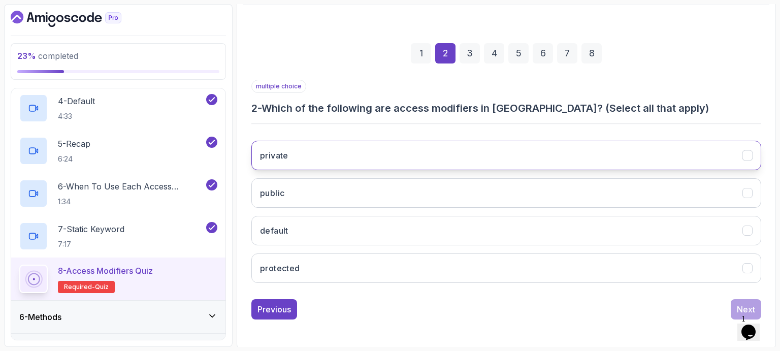
click at [329, 152] on button "private" at bounding box center [506, 155] width 510 height 29
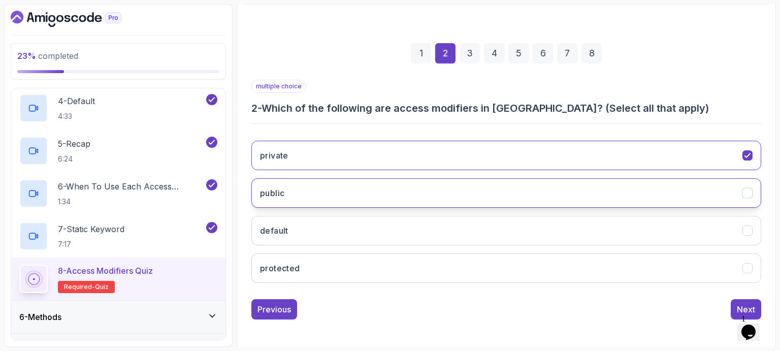
click at [310, 190] on button "public" at bounding box center [506, 192] width 510 height 29
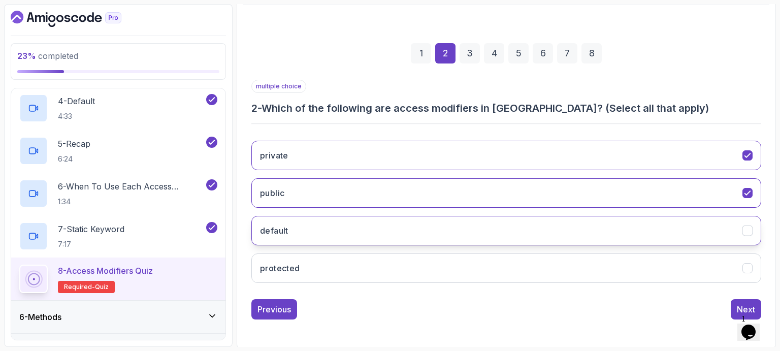
click at [305, 229] on button "default" at bounding box center [506, 230] width 510 height 29
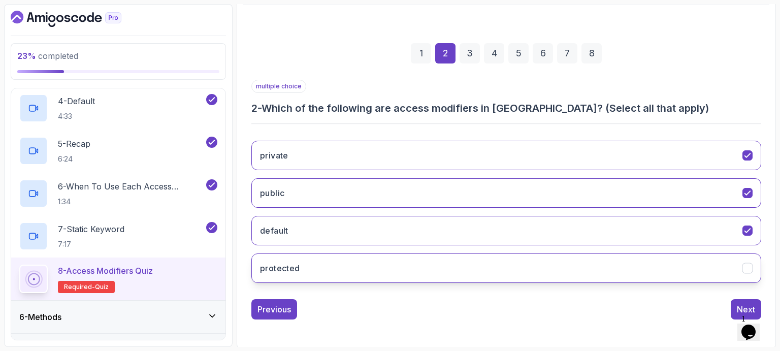
click at [300, 261] on button "protected" at bounding box center [506, 267] width 510 height 29
click at [742, 303] on div "Next" at bounding box center [746, 309] width 18 height 12
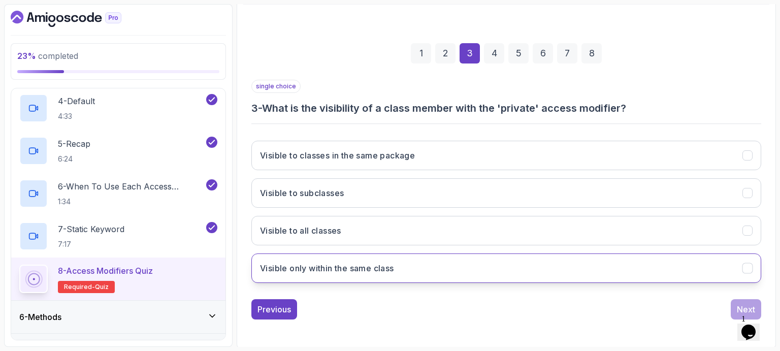
click at [392, 270] on h3 "Visible only within the same class" at bounding box center [327, 268] width 134 height 12
click at [743, 303] on div "Next" at bounding box center [746, 309] width 18 height 12
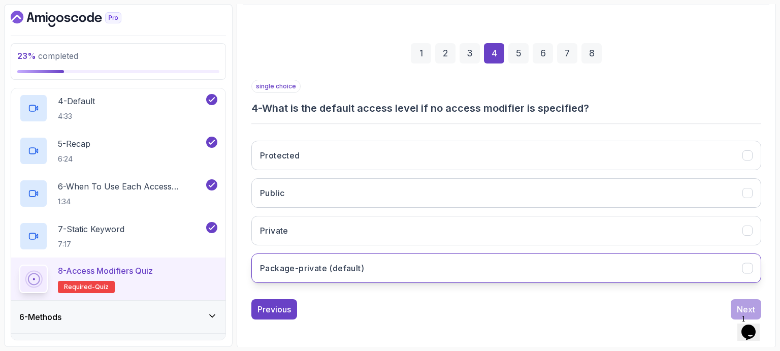
click at [362, 266] on h3 "Package-private (default)" at bounding box center [312, 268] width 104 height 12
click at [737, 300] on button "Next" at bounding box center [746, 309] width 30 height 20
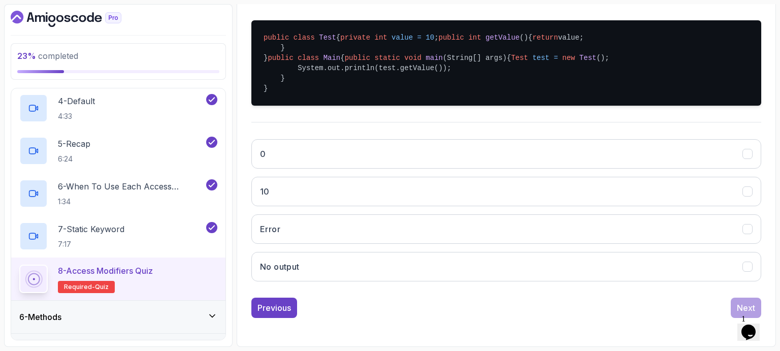
scroll to position [262, 0]
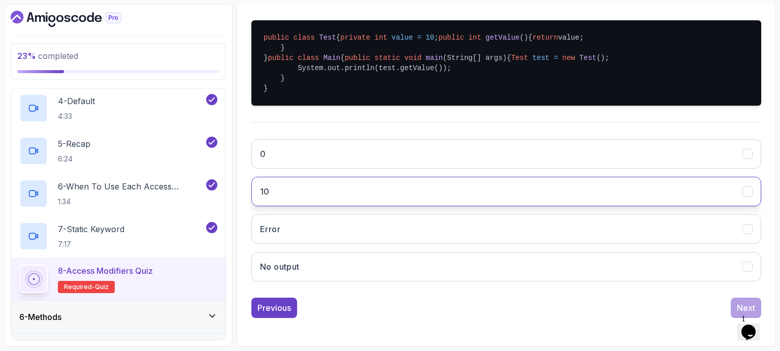
click at [427, 206] on button "10" at bounding box center [506, 191] width 510 height 29
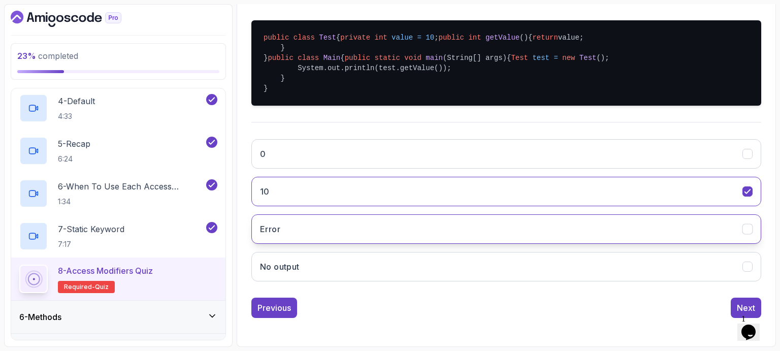
scroll to position [288, 0]
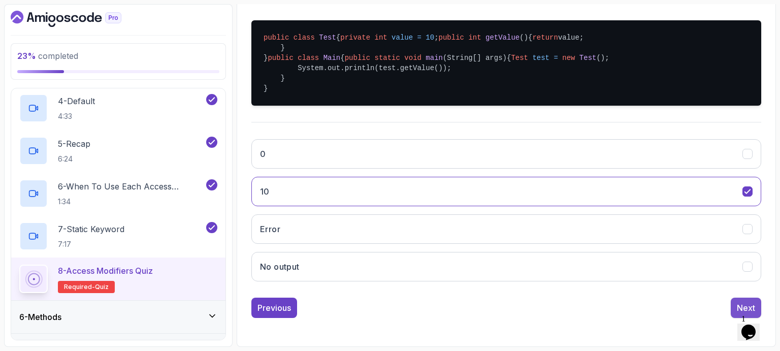
click at [737, 305] on div "Next" at bounding box center [746, 308] width 18 height 12
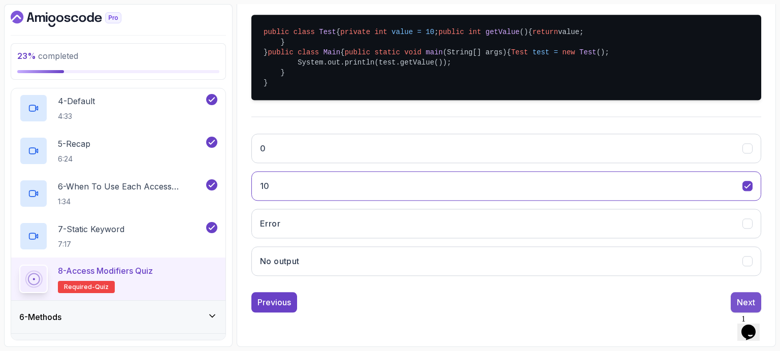
scroll to position [117, 0]
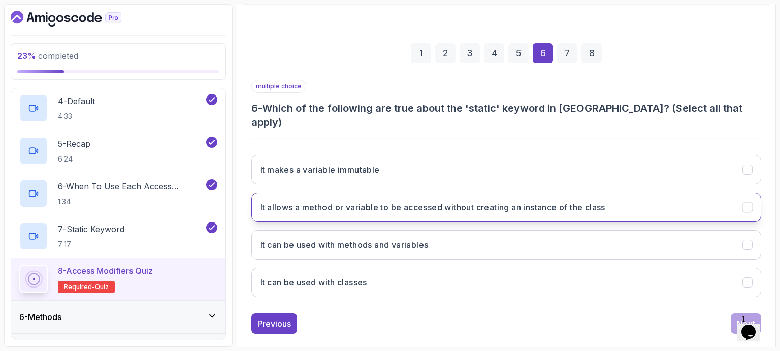
click at [418, 201] on h3 "It allows a method or variable to be accessed without creating an instance of t…" at bounding box center [432, 207] width 345 height 12
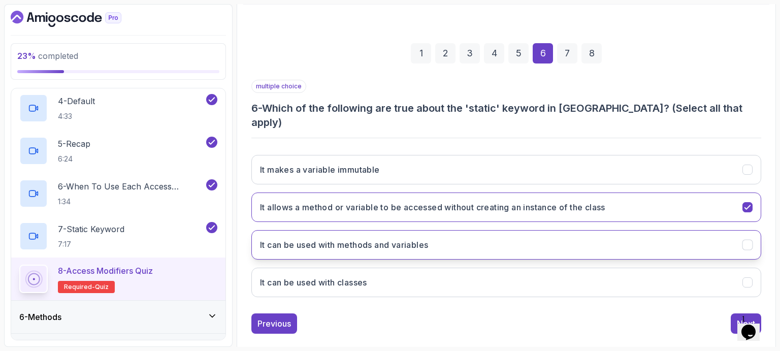
click at [432, 230] on button "It can be used with methods and variables" at bounding box center [506, 244] width 510 height 29
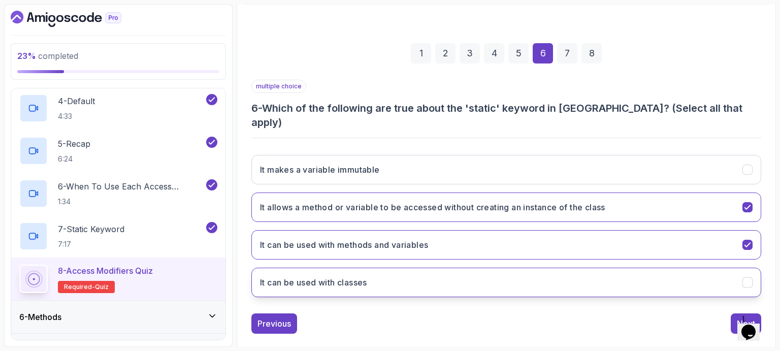
click at [413, 268] on button "It can be used with classes" at bounding box center [506, 282] width 510 height 29
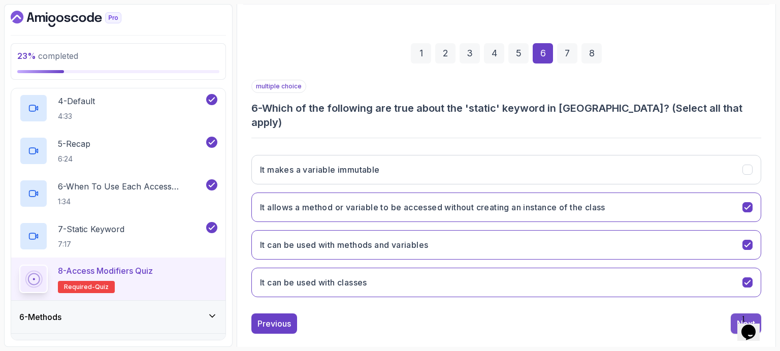
click at [735, 313] on button "Next" at bounding box center [746, 323] width 30 height 20
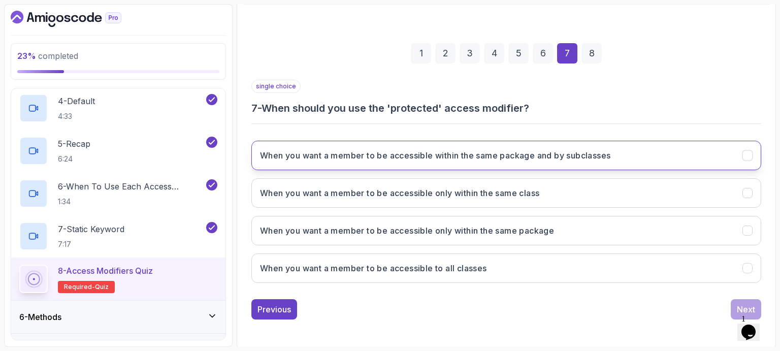
click at [480, 161] on button "When you want a member to be accessible within the same package and by subclass…" at bounding box center [506, 155] width 510 height 29
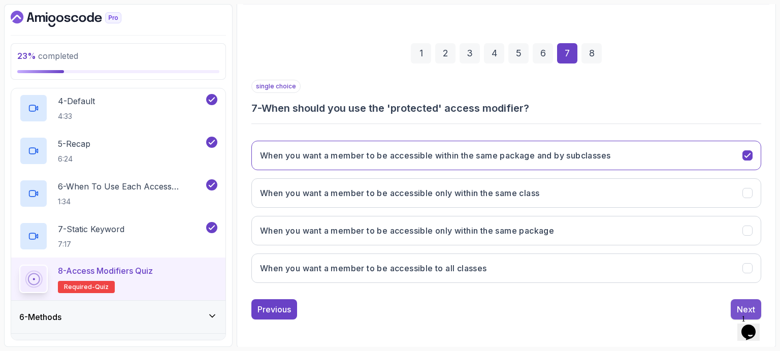
click at [739, 305] on div "Next" at bounding box center [746, 309] width 18 height 12
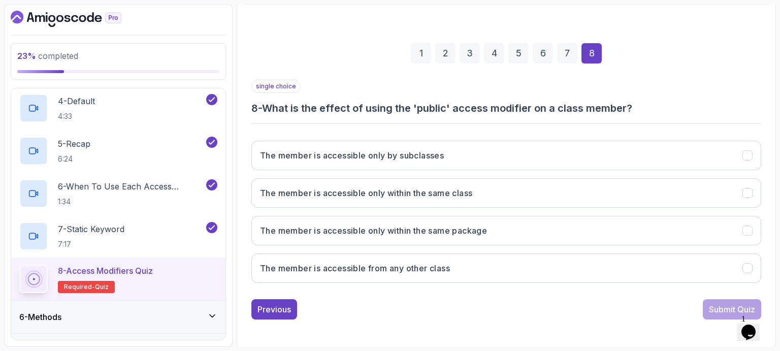
click at [472, 102] on h3 "8 - What is the effect of using the 'public' access modifier on a class member?" at bounding box center [506, 108] width 510 height 14
click at [353, 81] on div "single choice 8 - What is the effect of using the 'public' access modifier on a…" at bounding box center [506, 98] width 510 height 36
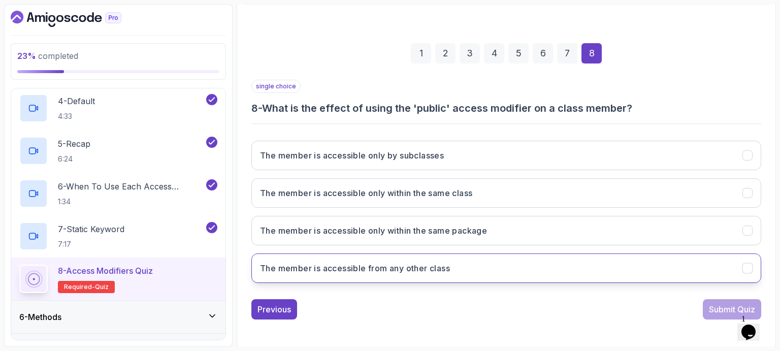
click at [418, 273] on button "The member is accessible from any other class" at bounding box center [506, 267] width 510 height 29
click at [724, 309] on div "Submit Quiz" at bounding box center [732, 309] width 46 height 12
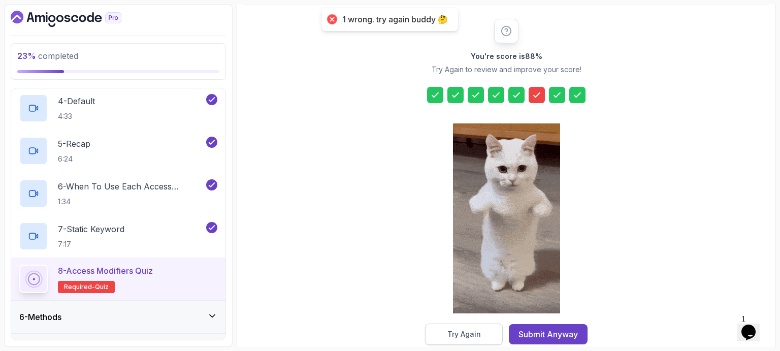
click at [475, 333] on div "Try Again" at bounding box center [464, 334] width 34 height 10
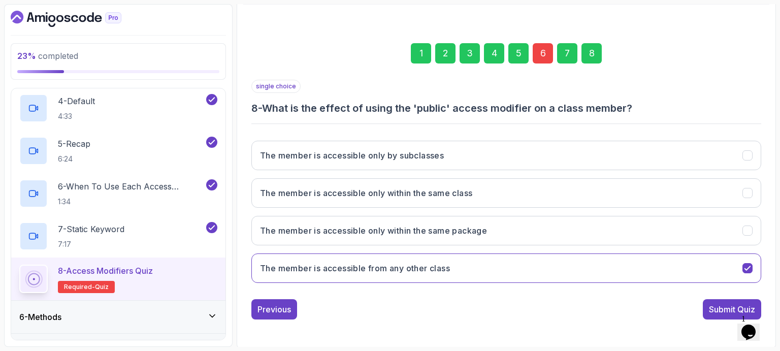
click at [542, 50] on div "6" at bounding box center [543, 53] width 20 height 20
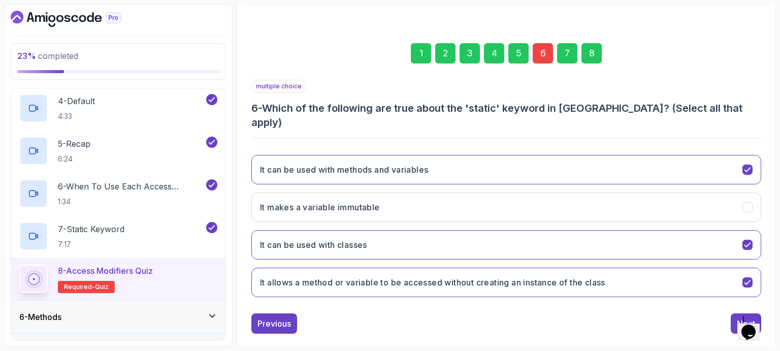
click at [772, 187] on div "Quiz Support Any issues? Slides Slides not available Repo Repository not availa…" at bounding box center [506, 167] width 539 height 389
click at [751, 240] on icon "It can be used with classes" at bounding box center [748, 245] width 10 height 10
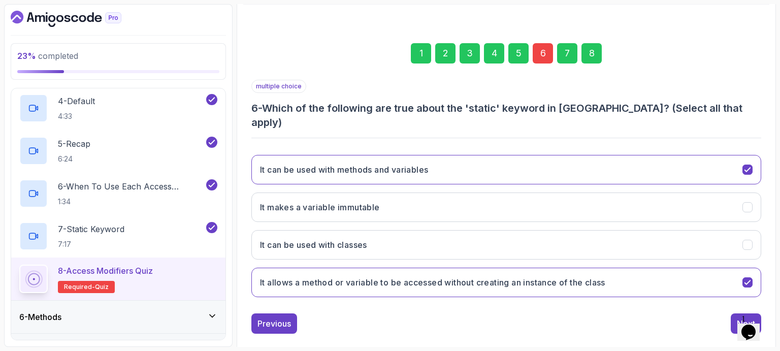
click at [769, 223] on div "Quiz Support Any issues? Slides Slides not available Repo Repository not availa…" at bounding box center [506, 167] width 539 height 389
click at [743, 317] on div "Next" at bounding box center [746, 323] width 18 height 12
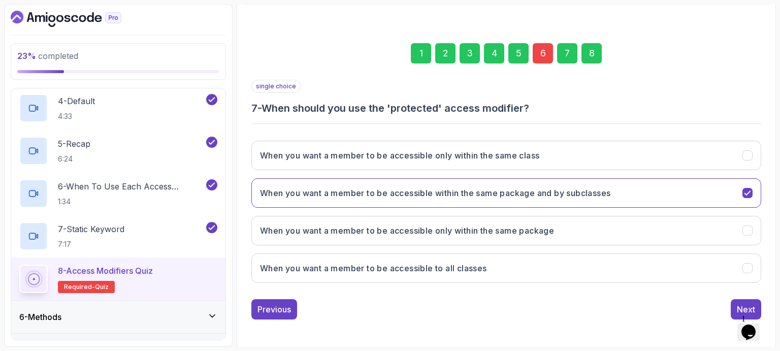
click at [588, 50] on div "8" at bounding box center [591, 53] width 20 height 20
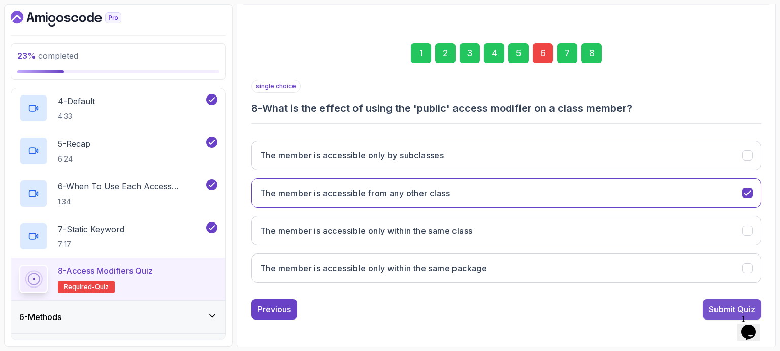
click at [722, 306] on div "Submit Quiz" at bounding box center [732, 309] width 46 height 12
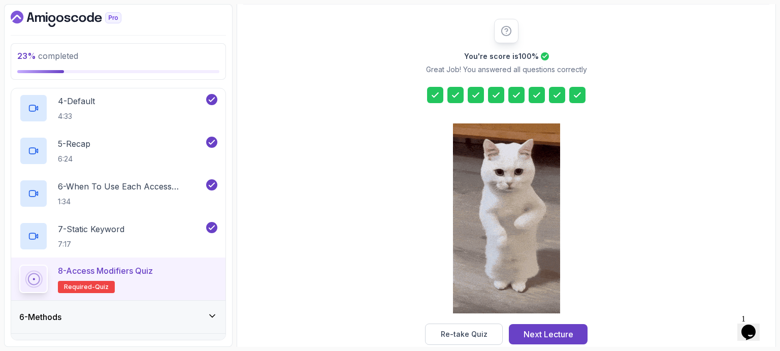
click at [649, 184] on div "You're score is 100 % Great Job! You answered all questions correctly Re-take Q…" at bounding box center [506, 182] width 526 height 326
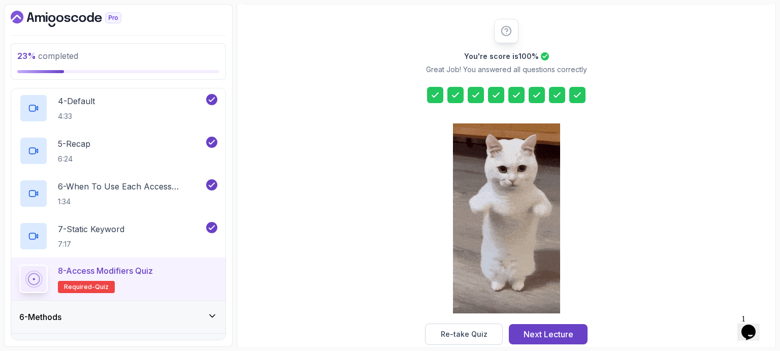
click at [321, 135] on div "You're score is 100 % Great Job! You answered all questions correctly Re-take Q…" at bounding box center [506, 182] width 526 height 326
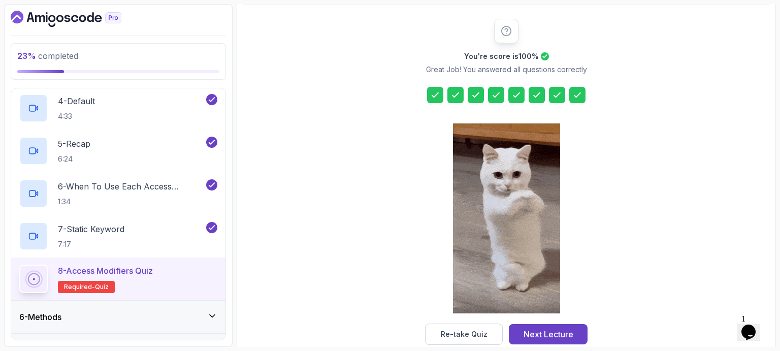
click at [616, 121] on div "You're score is 100 % Great Job! You answered all questions correctly Re-take Q…" at bounding box center [506, 182] width 526 height 326
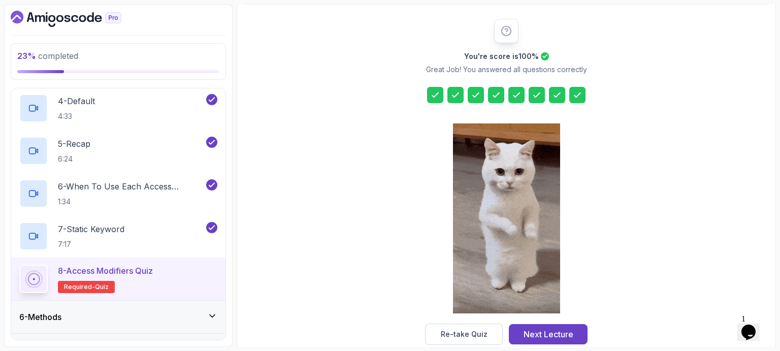
click at [346, 162] on div "You're score is 100 % Great Job! You answered all questions correctly Re-take Q…" at bounding box center [506, 182] width 526 height 326
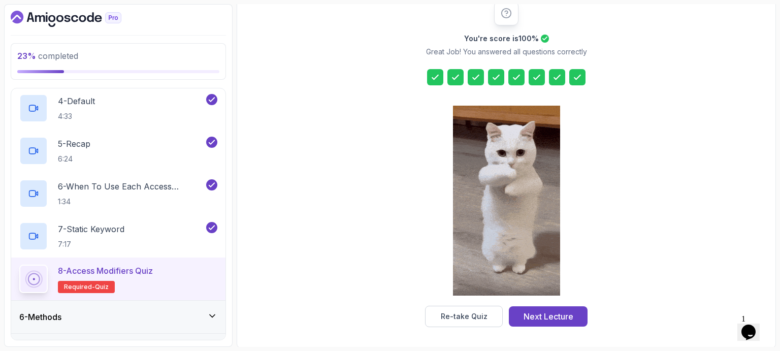
scroll to position [135, 0]
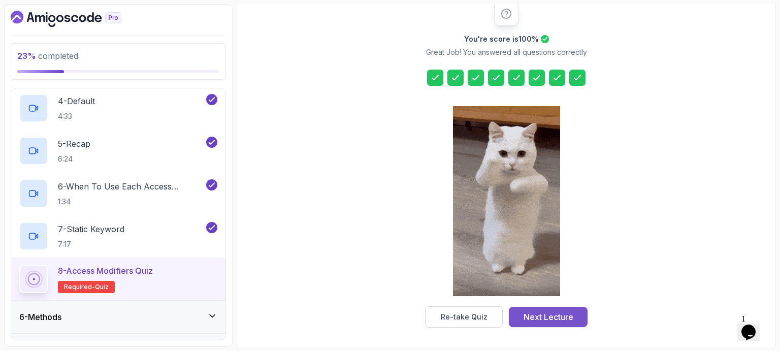
click at [542, 316] on div "Next Lecture" at bounding box center [548, 317] width 50 height 12
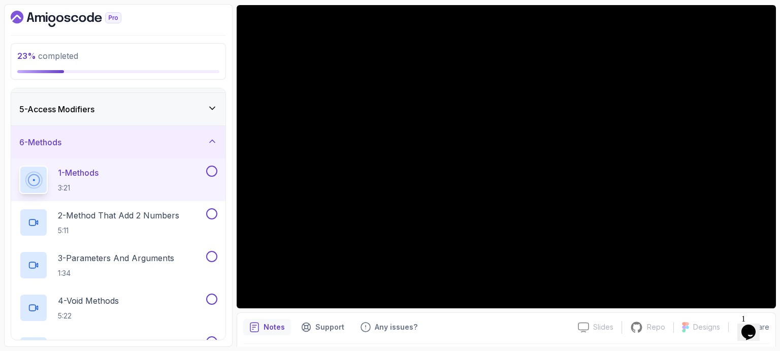
scroll to position [128, 0]
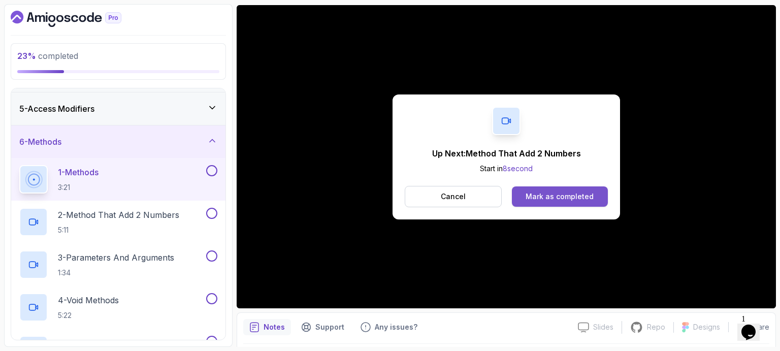
click at [568, 195] on div "Mark as completed" at bounding box center [559, 196] width 68 height 10
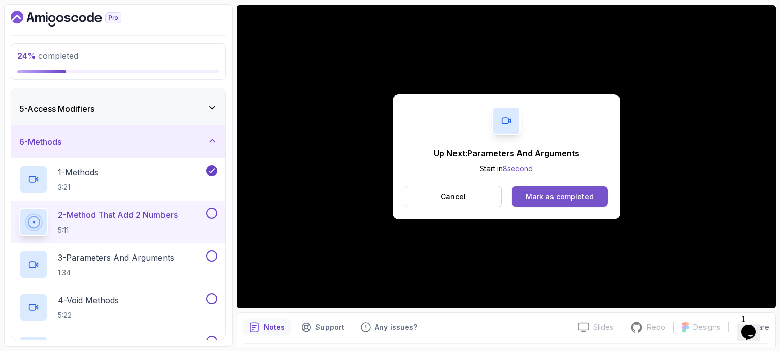
click at [564, 194] on div "Mark as completed" at bounding box center [559, 196] width 68 height 10
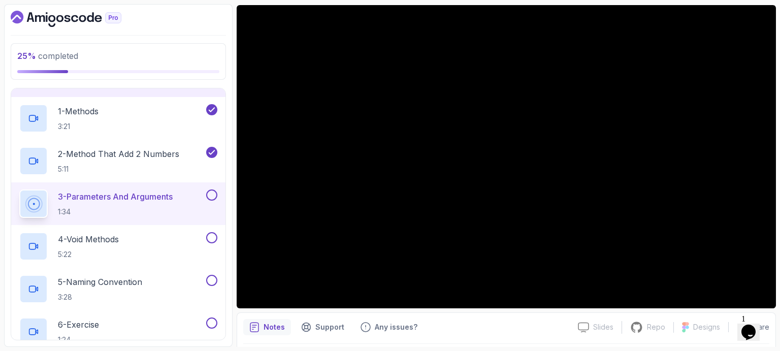
scroll to position [189, 0]
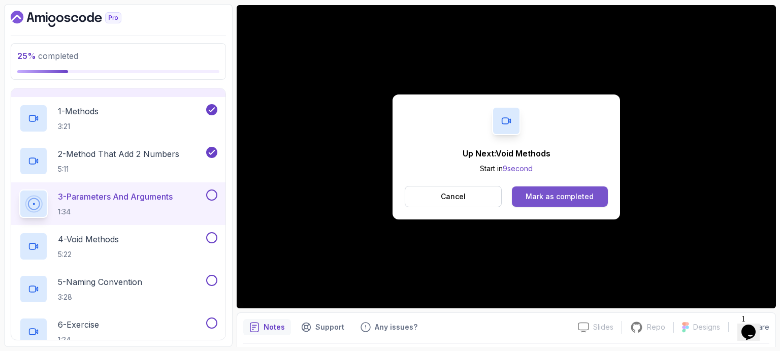
click at [561, 194] on div "Mark as completed" at bounding box center [559, 196] width 68 height 10
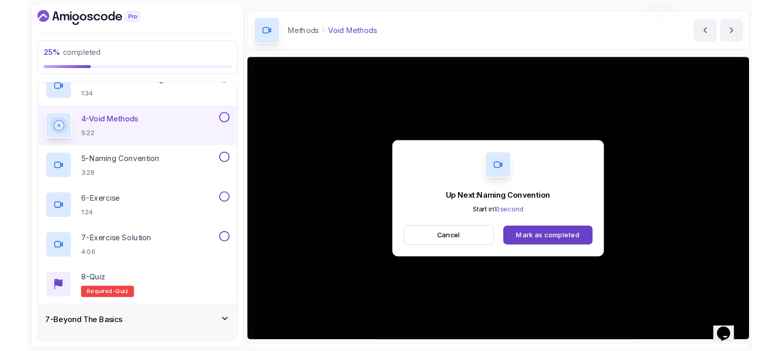
scroll to position [85, 0]
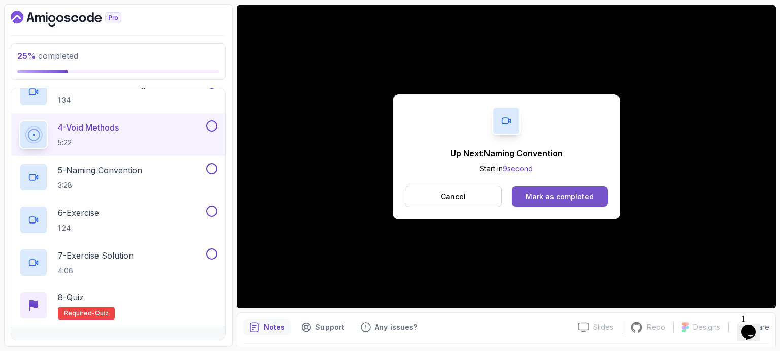
click at [589, 201] on div "Mark as completed" at bounding box center [559, 196] width 68 height 10
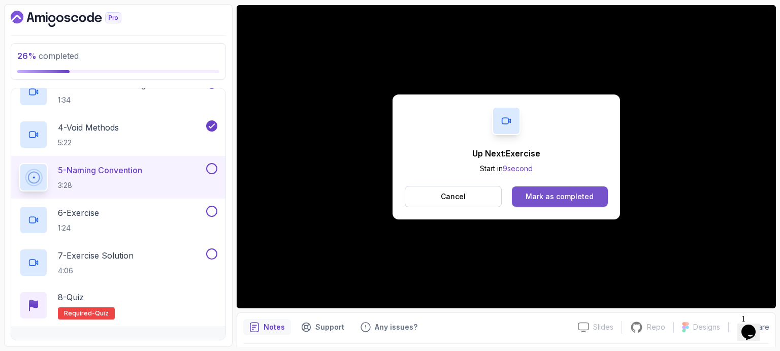
click at [586, 196] on div "Mark as completed" at bounding box center [559, 196] width 68 height 10
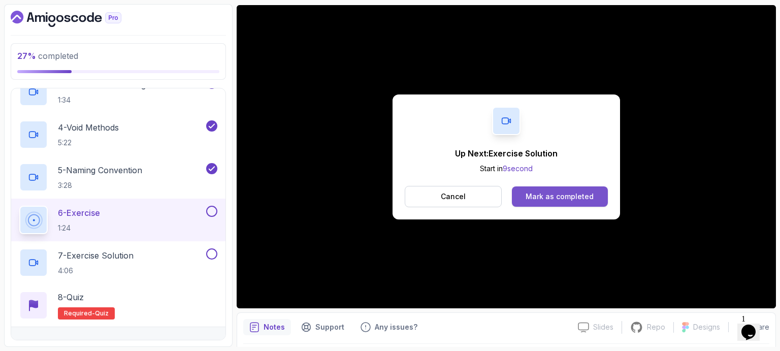
click at [558, 194] on div "Mark as completed" at bounding box center [559, 196] width 68 height 10
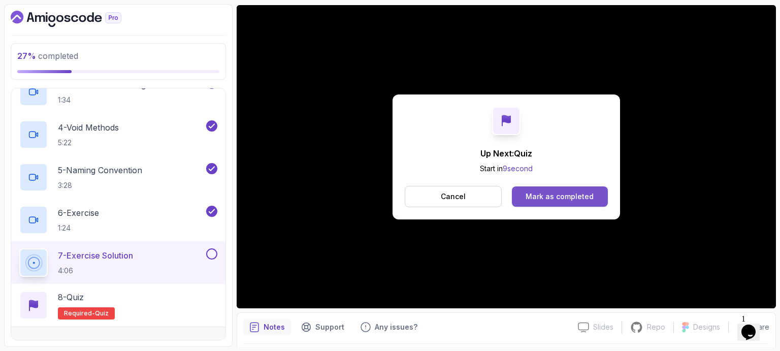
click at [554, 195] on div "Mark as completed" at bounding box center [559, 196] width 68 height 10
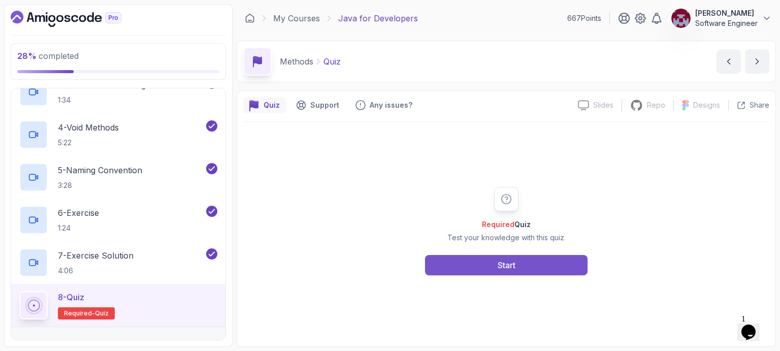
click at [522, 270] on button "Start" at bounding box center [506, 265] width 162 height 20
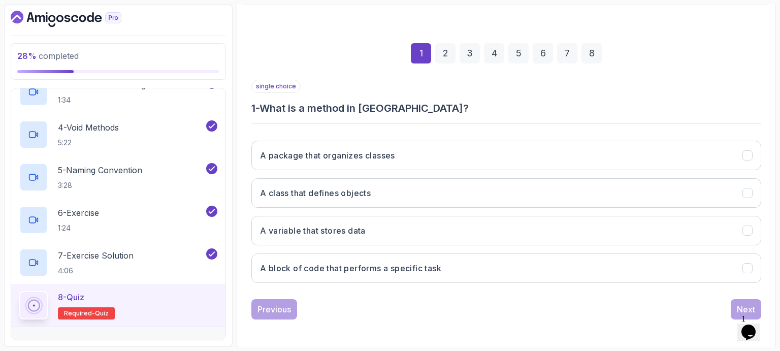
scroll to position [117, 0]
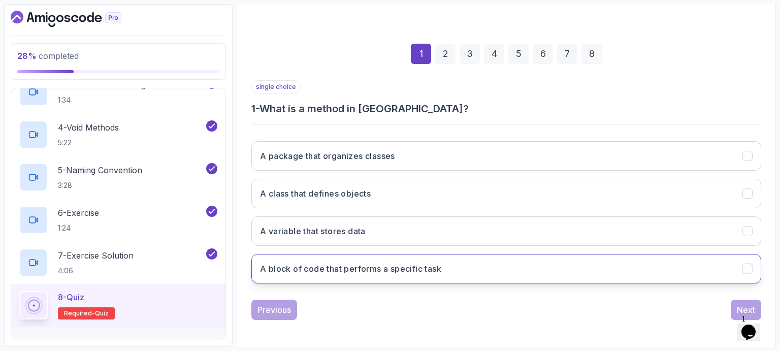
click at [340, 266] on h3 "A block of code that performs a specific task" at bounding box center [350, 268] width 181 height 12
click at [740, 304] on div "Next" at bounding box center [746, 309] width 18 height 12
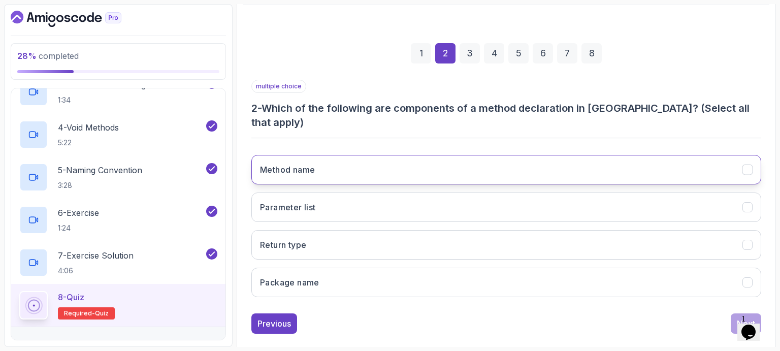
click at [319, 155] on button "Method name" at bounding box center [506, 169] width 510 height 29
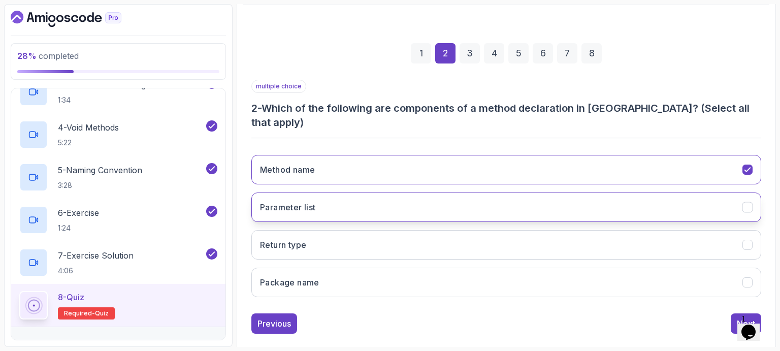
click at [318, 192] on button "Parameter list" at bounding box center [506, 206] width 510 height 29
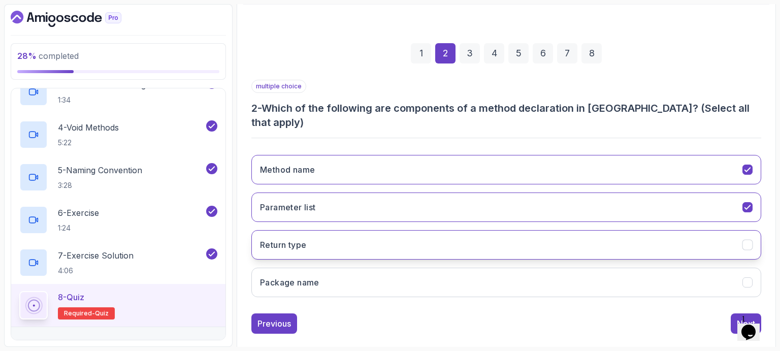
click at [313, 230] on button "Return type" at bounding box center [506, 244] width 510 height 29
click at [745, 317] on div "Next" at bounding box center [746, 323] width 18 height 12
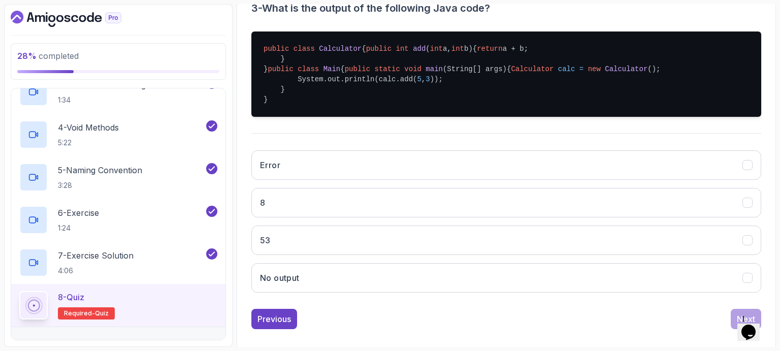
scroll to position [217, 0]
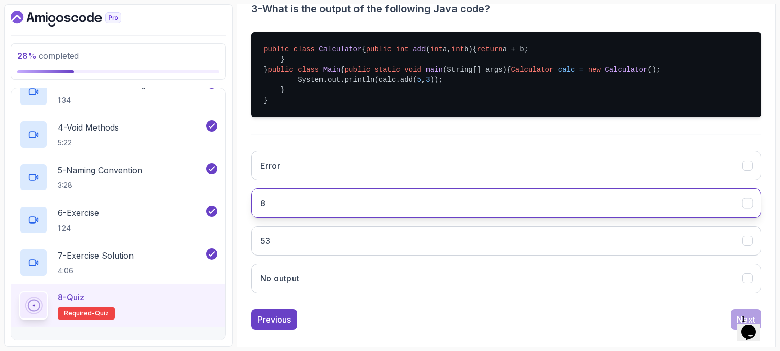
click at [370, 218] on button "8" at bounding box center [506, 202] width 510 height 29
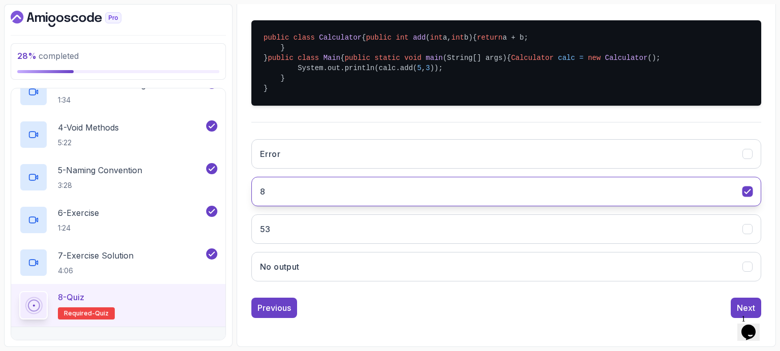
scroll to position [278, 0]
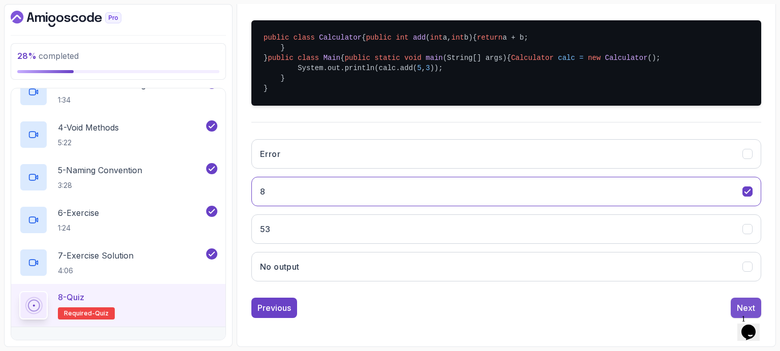
click at [741, 304] on div "Next" at bounding box center [746, 308] width 18 height 12
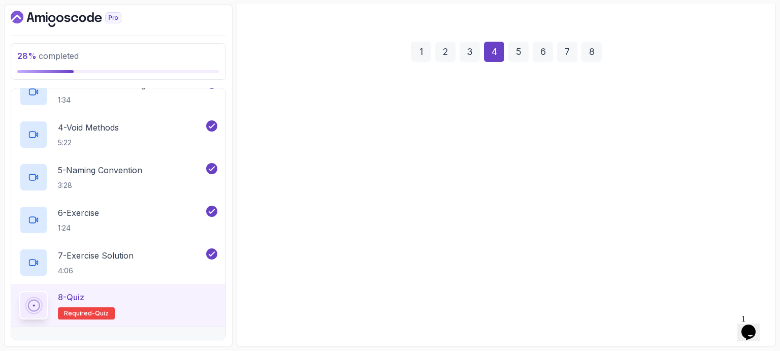
scroll to position [117, 0]
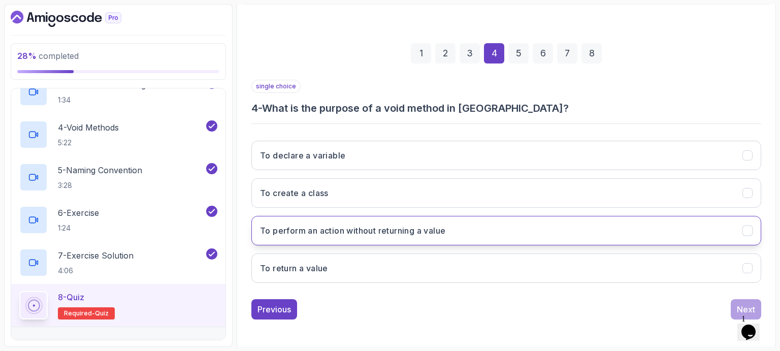
click at [360, 229] on h3 "To perform an action without returning a value" at bounding box center [352, 230] width 185 height 12
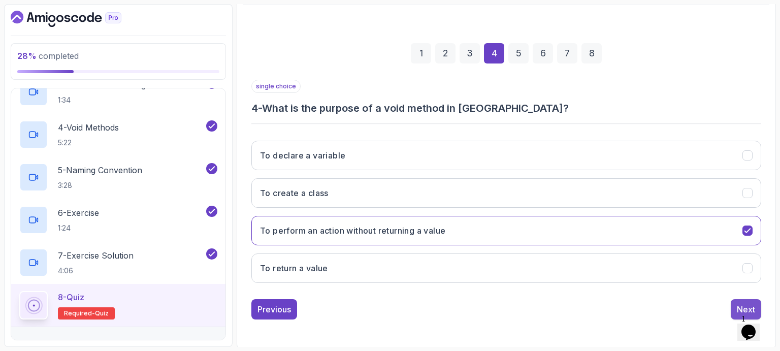
click at [735, 302] on button "Next" at bounding box center [746, 309] width 30 height 20
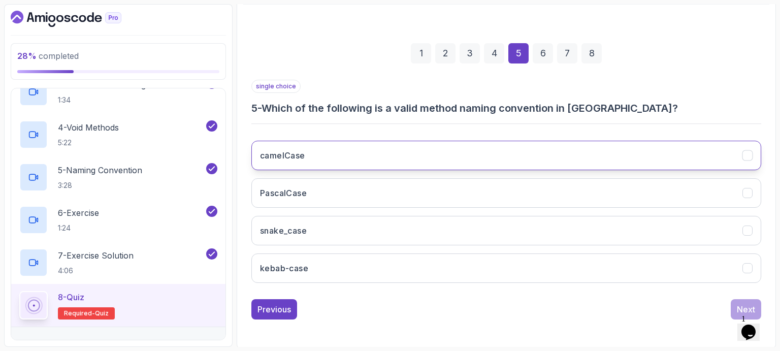
click at [377, 147] on button "camelCase" at bounding box center [506, 155] width 510 height 29
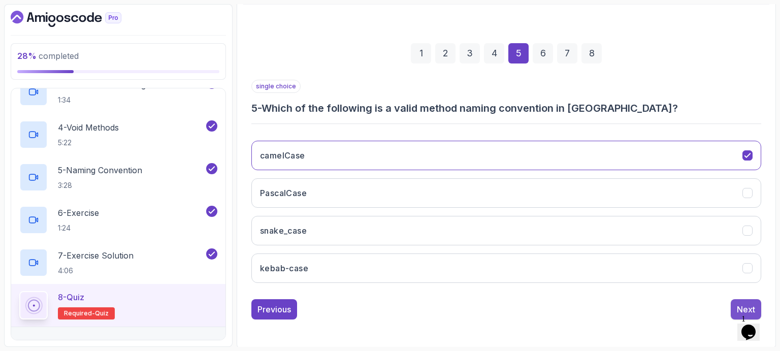
click at [747, 304] on div "Next" at bounding box center [746, 309] width 18 height 12
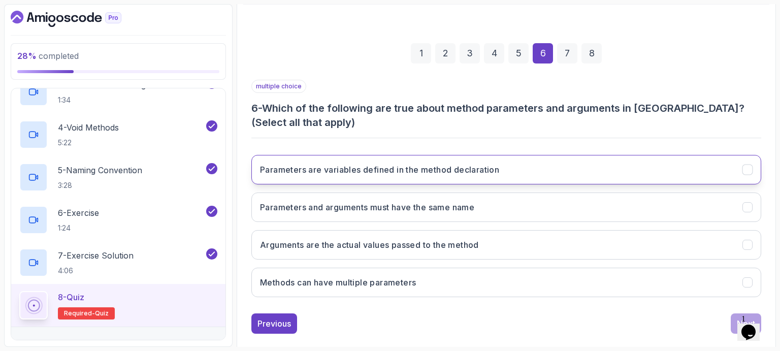
click at [498, 168] on h3 "Parameters are variables defined in the method declaration" at bounding box center [379, 169] width 239 height 12
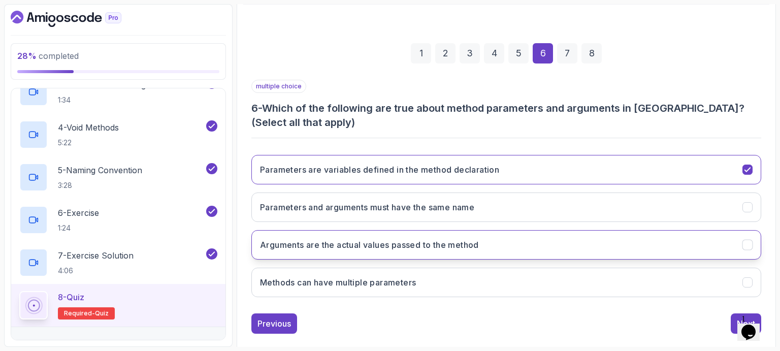
click at [443, 244] on h3 "Arguments are the actual values passed to the method" at bounding box center [369, 245] width 219 height 12
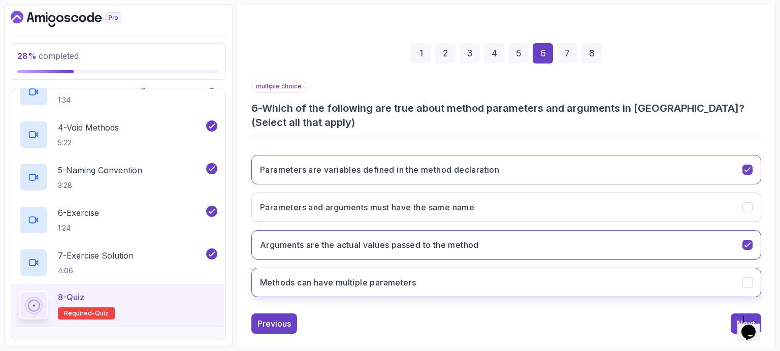
click at [432, 279] on button "Methods can have multiple parameters" at bounding box center [506, 282] width 510 height 29
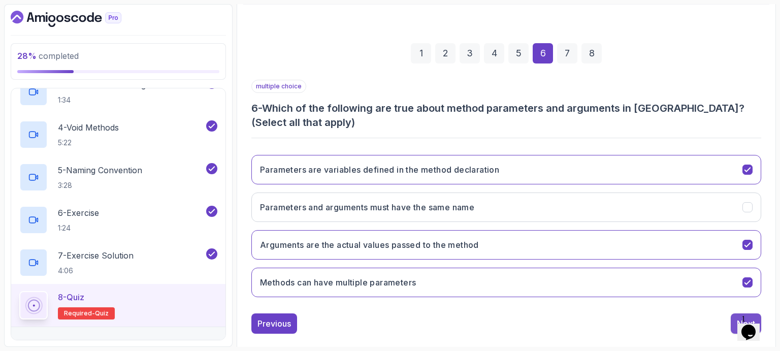
click at [734, 322] on button "Next" at bounding box center [746, 323] width 30 height 20
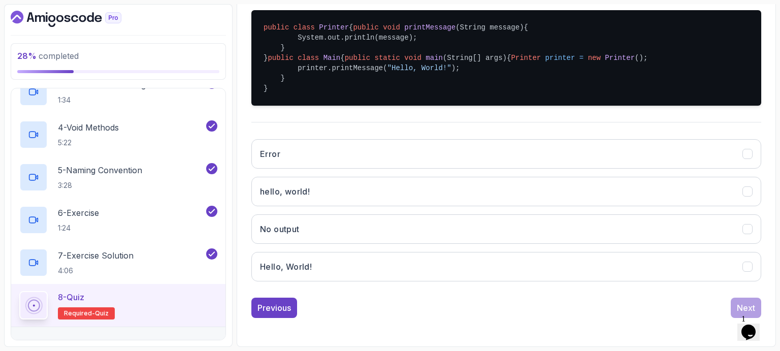
scroll to position [261, 0]
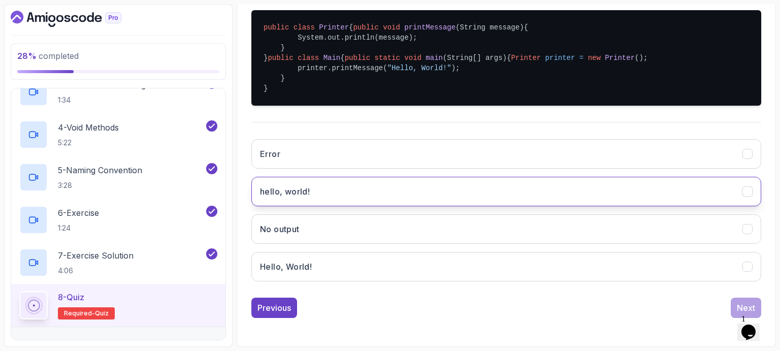
click at [485, 206] on button "hello, world!" at bounding box center [506, 191] width 510 height 29
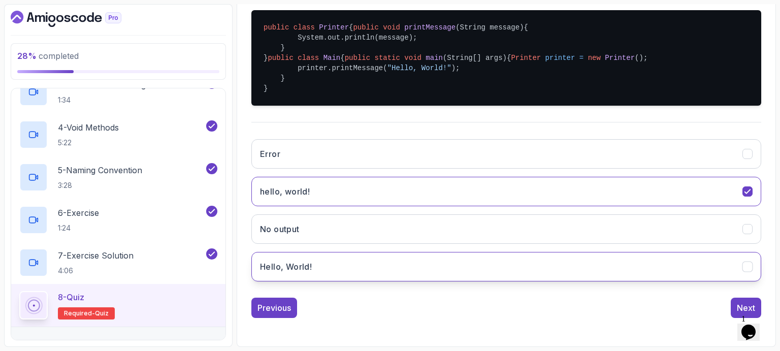
click at [441, 278] on button "Hello, World!" at bounding box center [506, 266] width 510 height 29
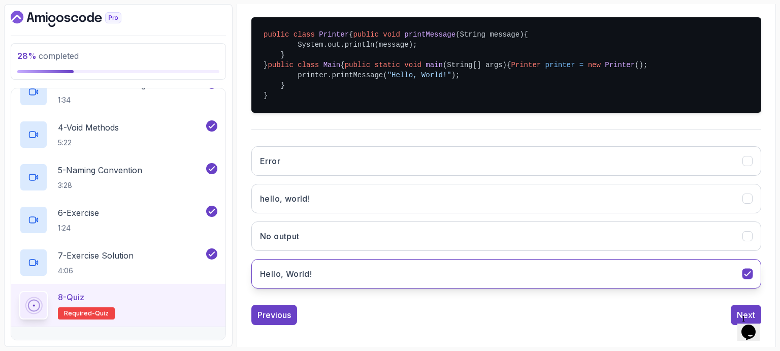
scroll to position [278, 0]
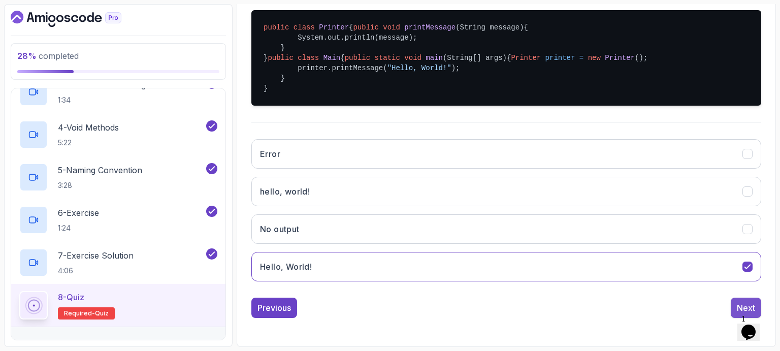
click at [739, 301] on button "Next" at bounding box center [746, 308] width 30 height 20
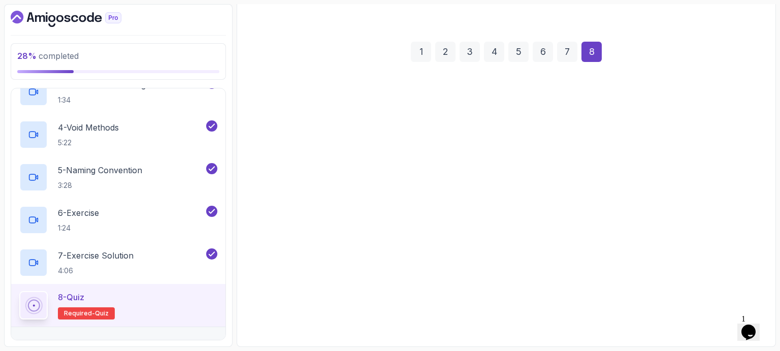
scroll to position [117, 0]
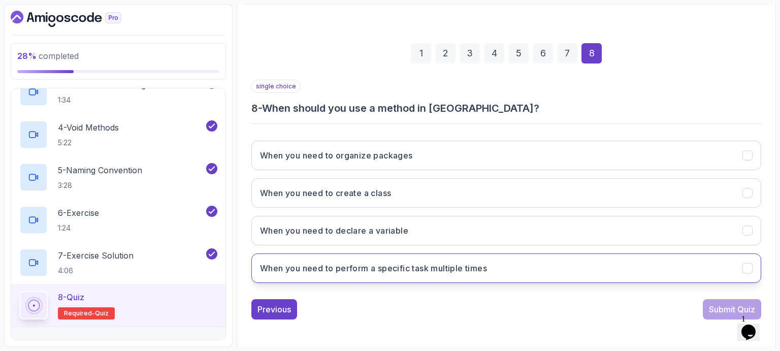
click at [428, 263] on h3 "When you need to perform a specific task multiple times" at bounding box center [373, 268] width 227 height 12
click at [715, 306] on div "Submit Quiz" at bounding box center [732, 309] width 46 height 12
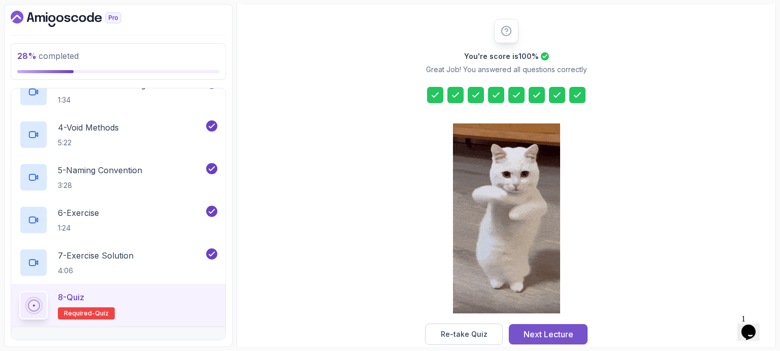
click at [543, 335] on div "Next Lecture" at bounding box center [548, 334] width 50 height 12
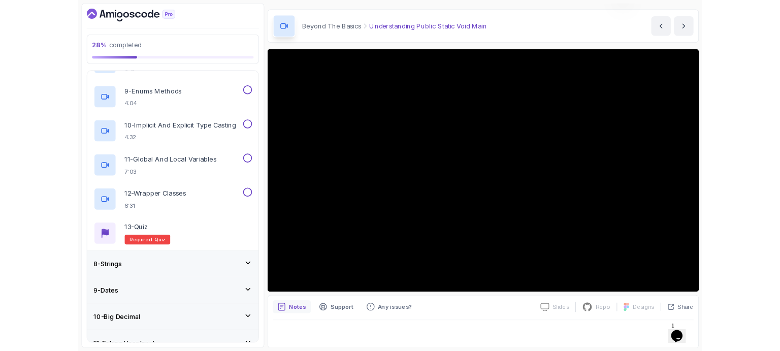
scroll to position [87, 0]
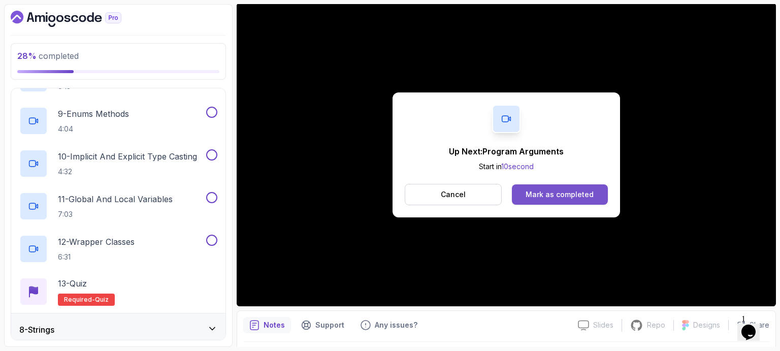
click at [546, 191] on div "Mark as completed" at bounding box center [559, 194] width 68 height 10
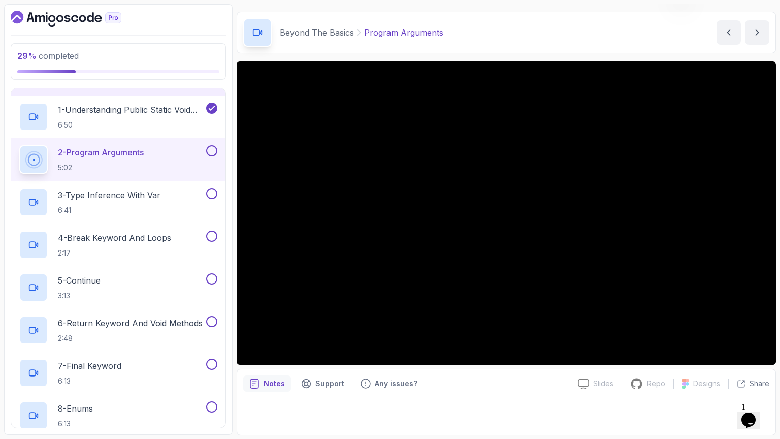
scroll to position [87, 0]
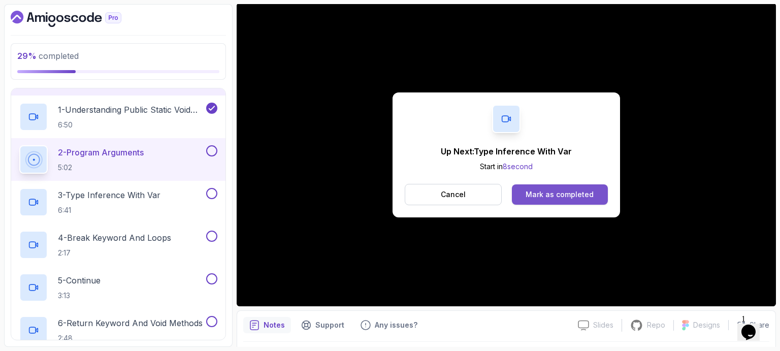
click at [566, 192] on div "Mark as completed" at bounding box center [559, 194] width 68 height 10
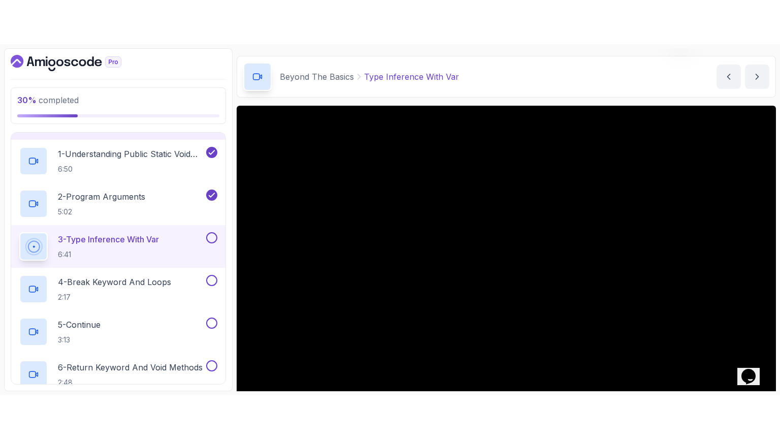
scroll to position [87, 0]
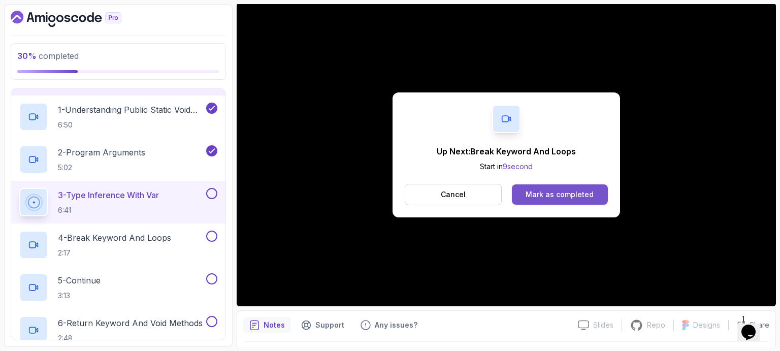
click at [558, 193] on div "Mark as completed" at bounding box center [559, 194] width 68 height 10
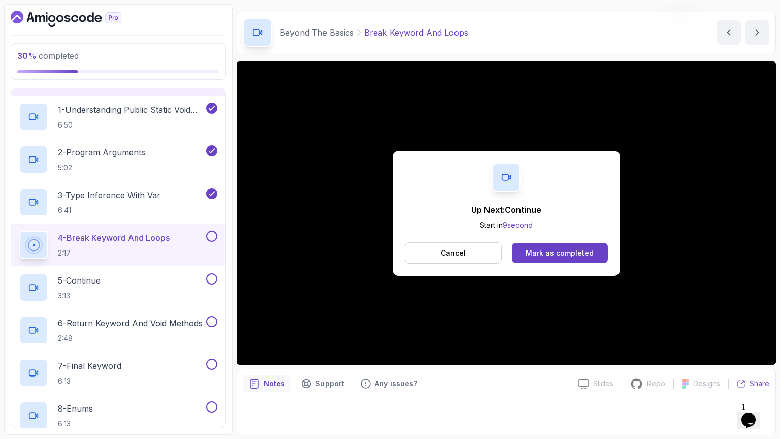
scroll to position [87, 0]
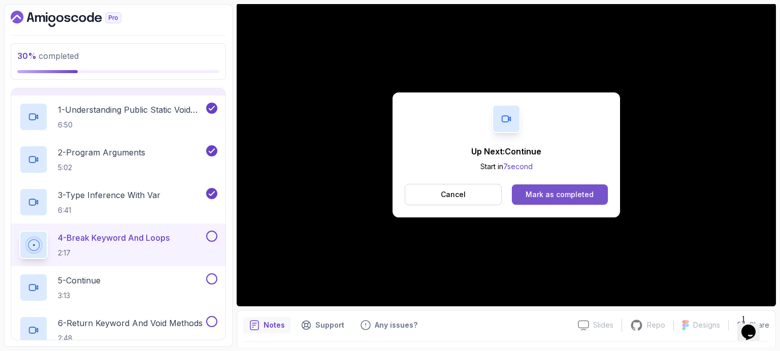
click at [567, 194] on div "Mark as completed" at bounding box center [559, 194] width 68 height 10
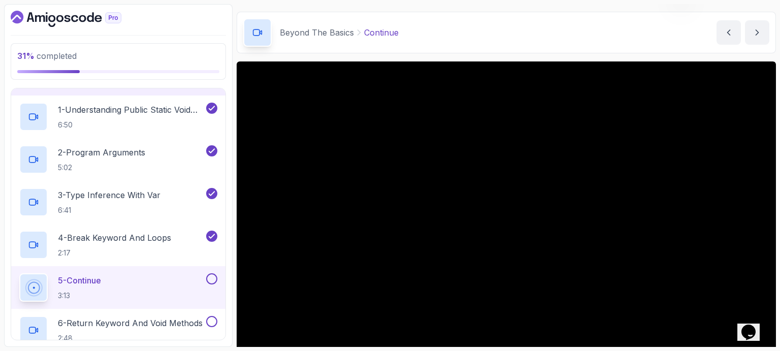
scroll to position [87, 0]
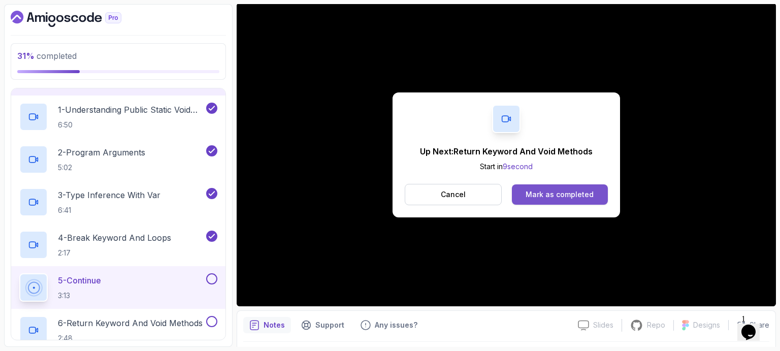
click at [543, 192] on div "Mark as completed" at bounding box center [559, 194] width 68 height 10
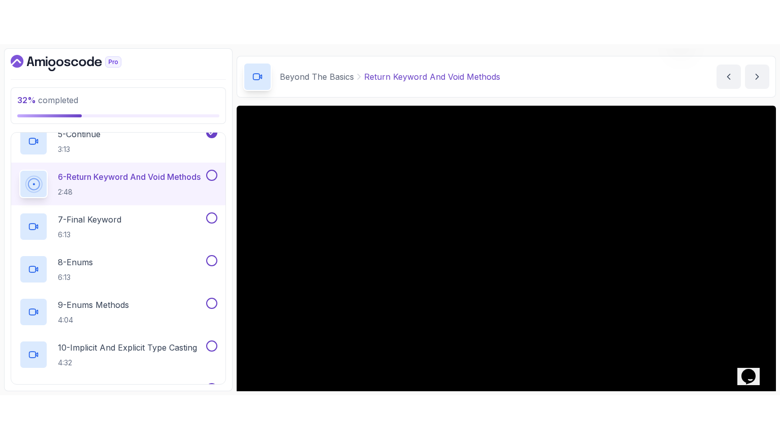
scroll to position [87, 0]
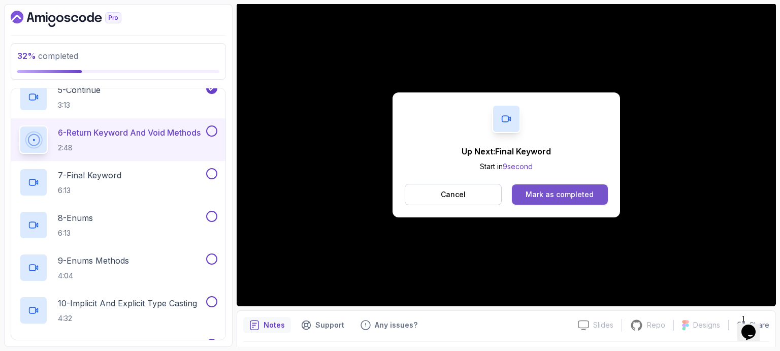
click at [573, 190] on div "Mark as completed" at bounding box center [559, 194] width 68 height 10
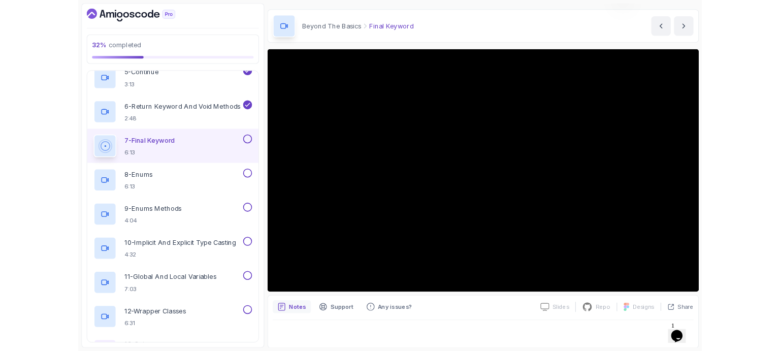
scroll to position [87, 0]
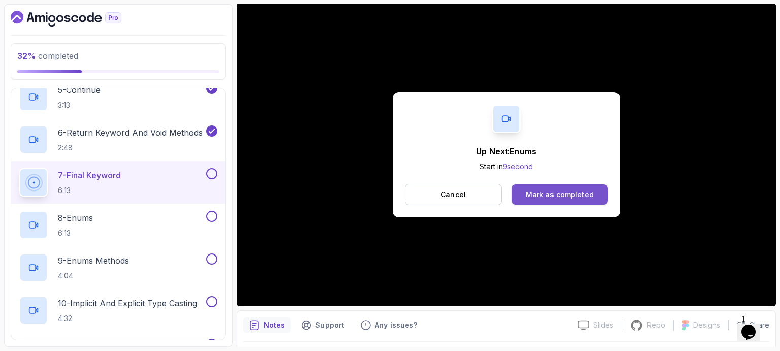
click at [555, 192] on div "Mark as completed" at bounding box center [559, 194] width 68 height 10
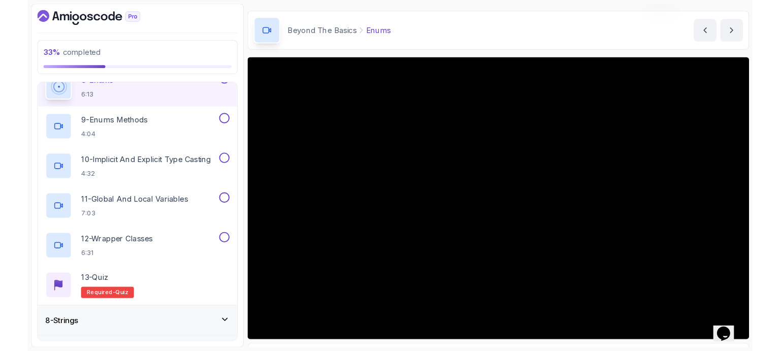
scroll to position [87, 0]
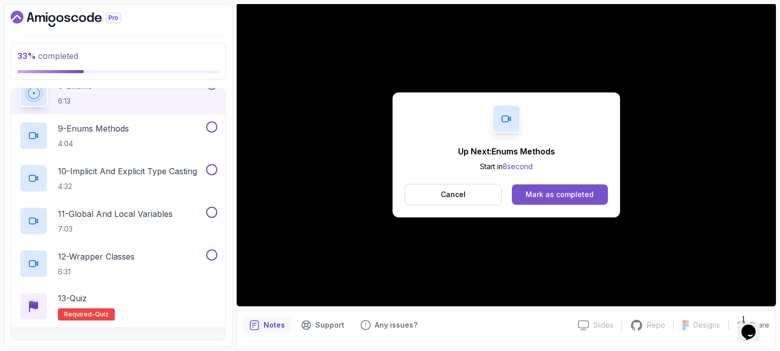
click at [542, 192] on div "Mark as completed" at bounding box center [559, 194] width 68 height 10
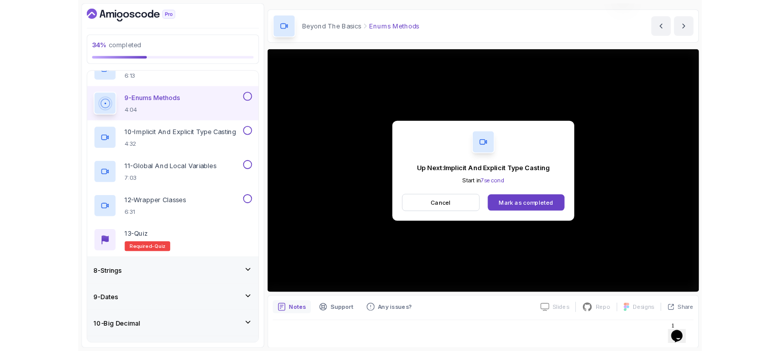
scroll to position [87, 0]
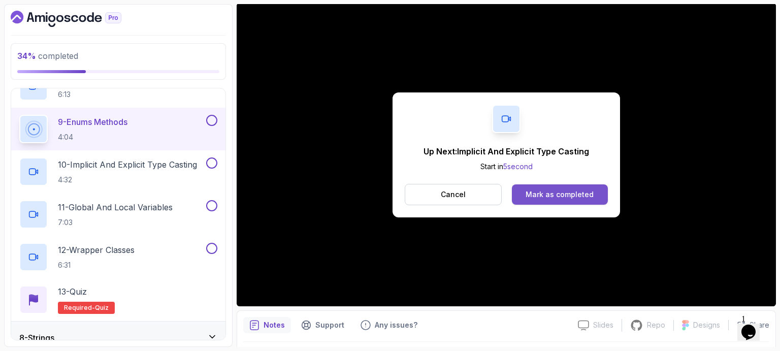
click at [565, 194] on div "Mark as completed" at bounding box center [559, 194] width 68 height 10
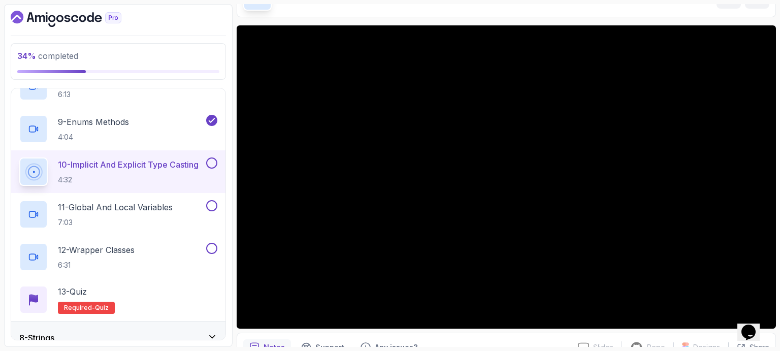
scroll to position [65, 0]
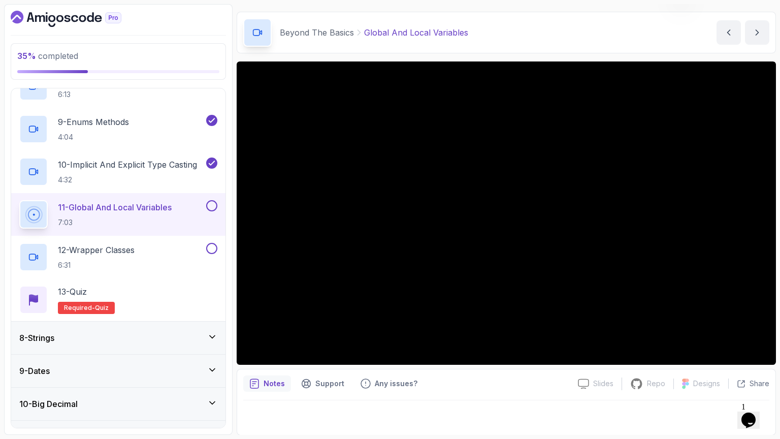
scroll to position [87, 0]
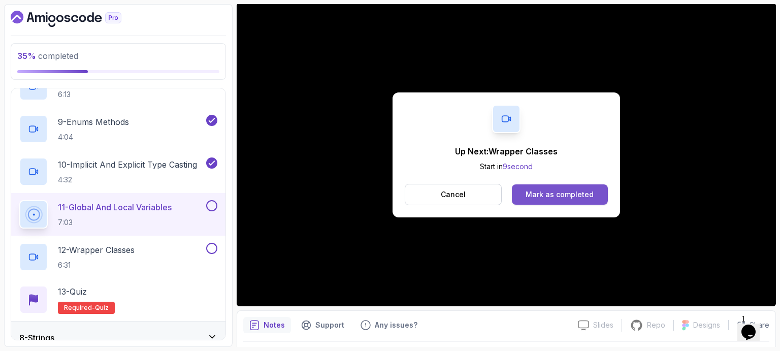
click at [565, 194] on div "Mark as completed" at bounding box center [559, 194] width 68 height 10
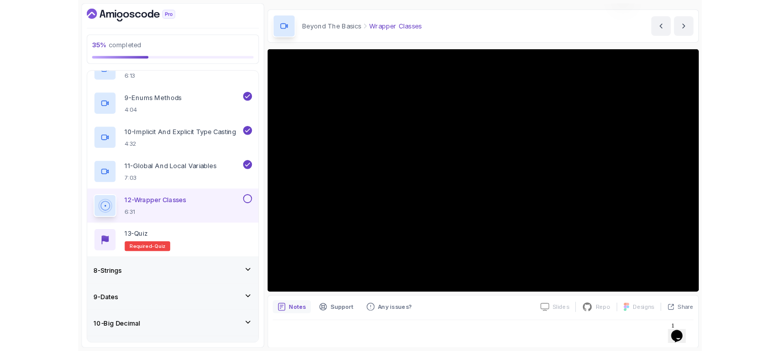
scroll to position [87, 0]
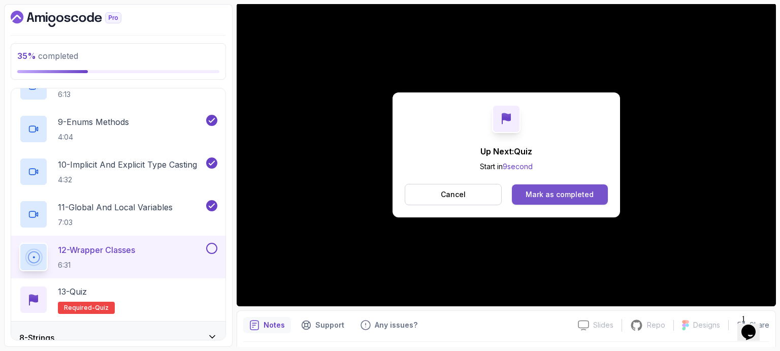
click at [575, 196] on div "Mark as completed" at bounding box center [559, 194] width 68 height 10
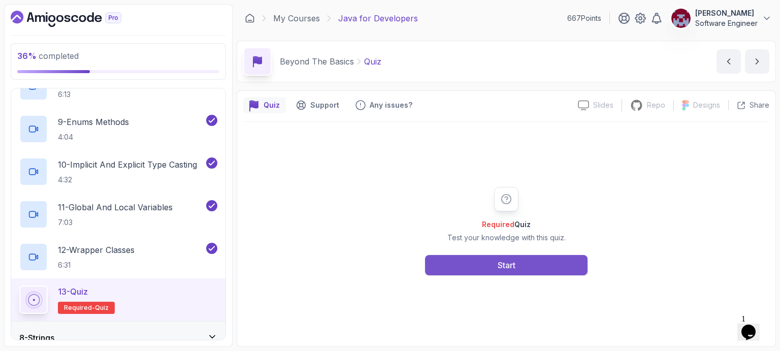
click at [487, 262] on button "Start" at bounding box center [506, 265] width 162 height 20
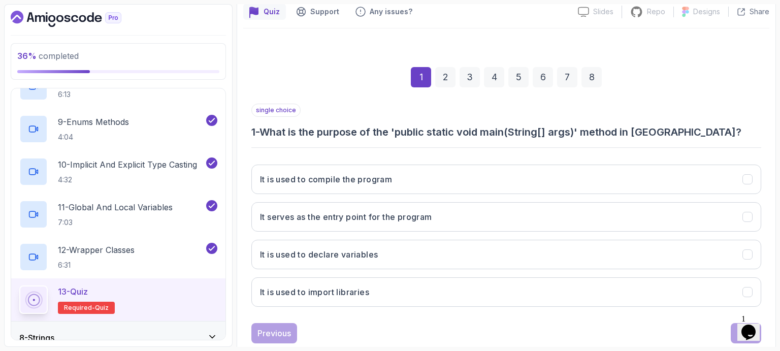
scroll to position [117, 0]
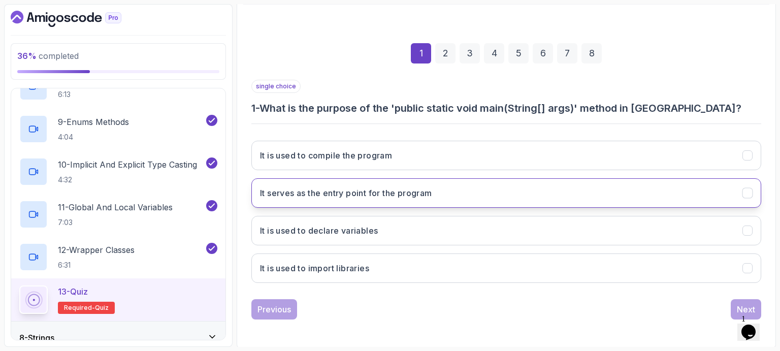
click at [367, 192] on h3 "It serves as the entry point for the program" at bounding box center [346, 193] width 172 height 12
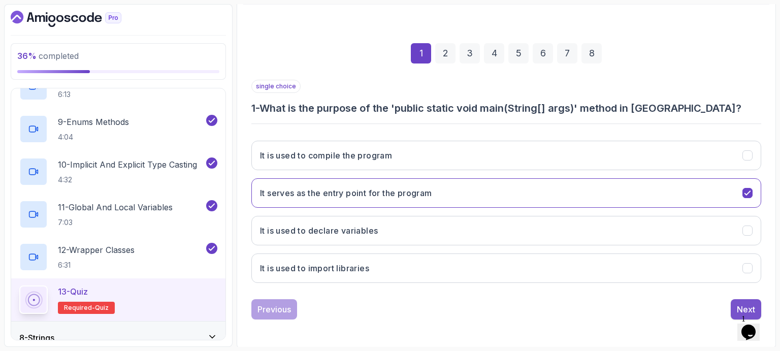
click at [738, 307] on div "Next" at bounding box center [746, 309] width 18 height 12
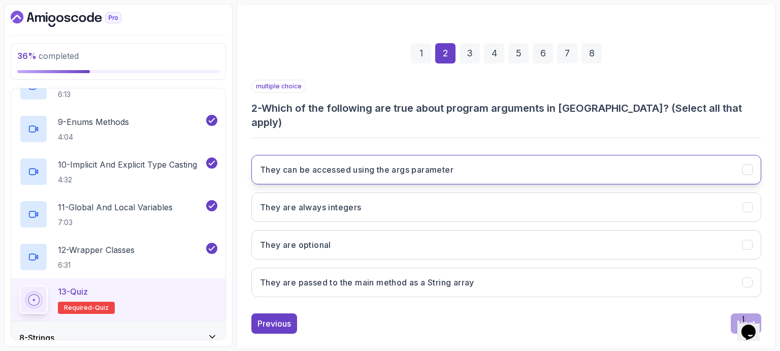
click at [390, 163] on h3 "They can be accessed using the args parameter" at bounding box center [356, 169] width 193 height 12
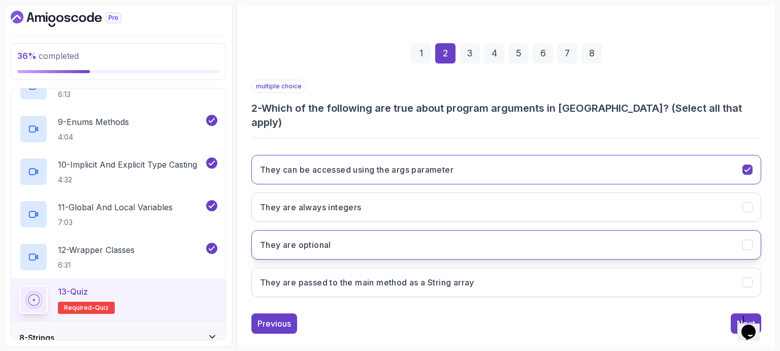
click at [338, 230] on button "They are optional" at bounding box center [506, 244] width 510 height 29
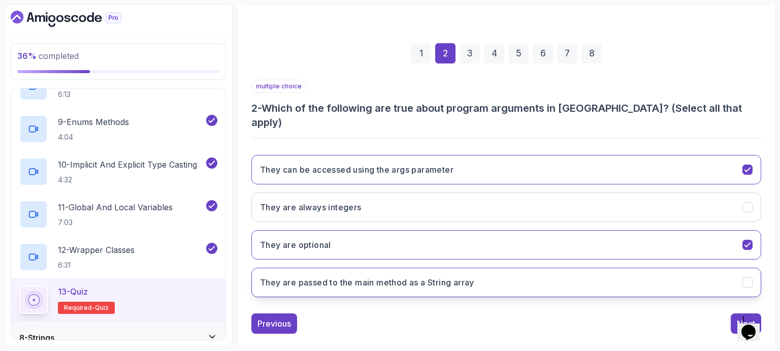
click at [349, 276] on h3 "They are passed to the main method as a String array" at bounding box center [367, 282] width 214 height 12
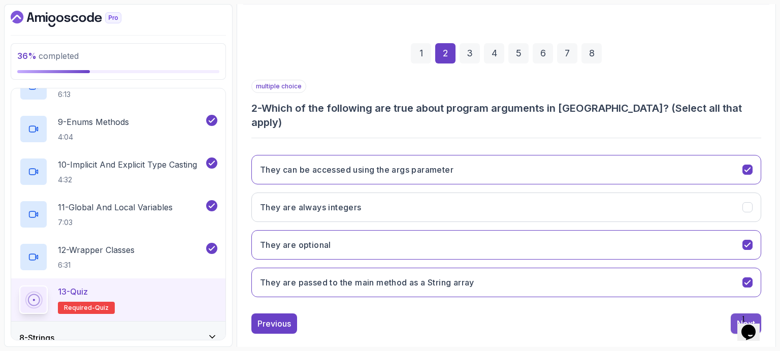
click at [738, 317] on div "Next" at bounding box center [746, 323] width 18 height 12
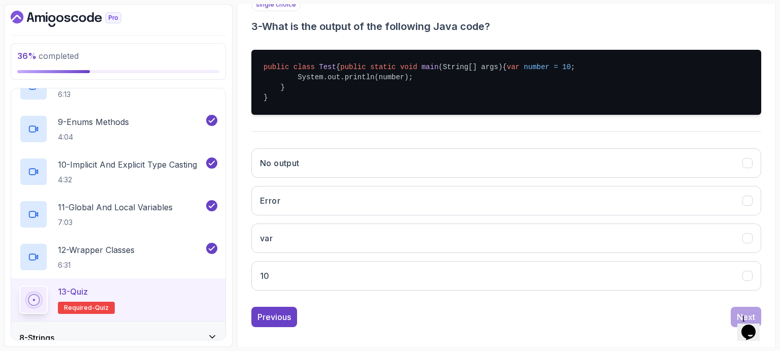
scroll to position [200, 0]
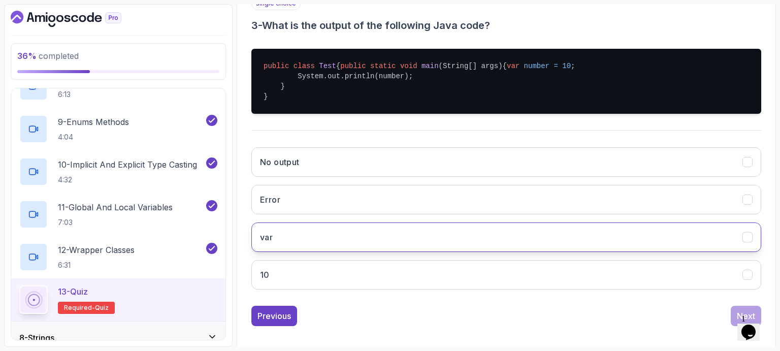
click at [292, 251] on button "var" at bounding box center [506, 236] width 510 height 29
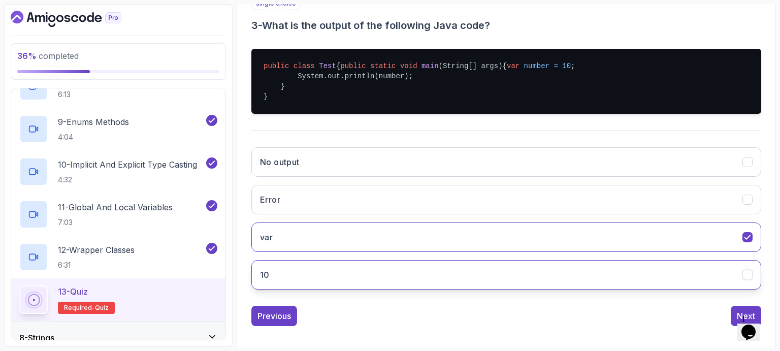
click at [311, 286] on button "10" at bounding box center [506, 274] width 510 height 29
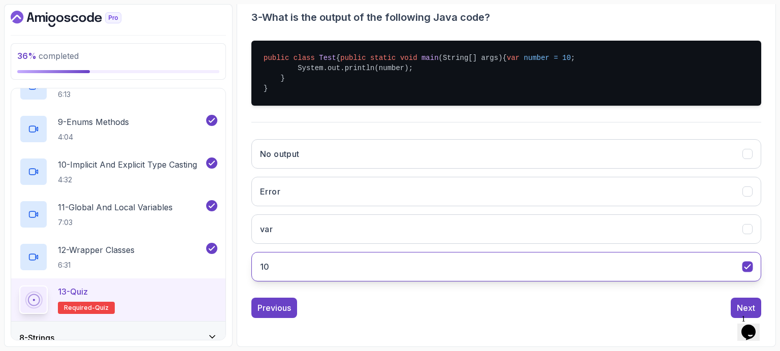
scroll to position [226, 0]
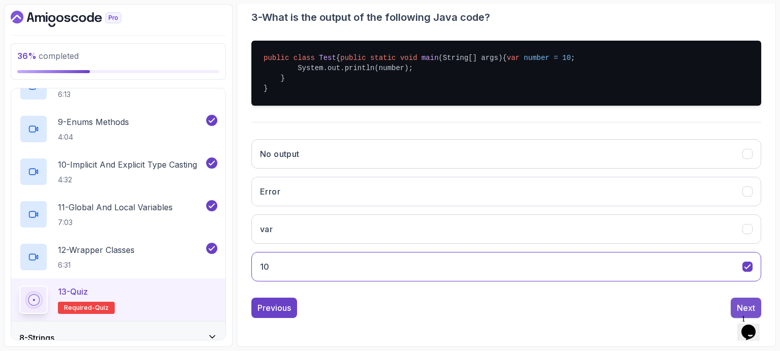
click at [747, 304] on div "Next" at bounding box center [746, 308] width 18 height 12
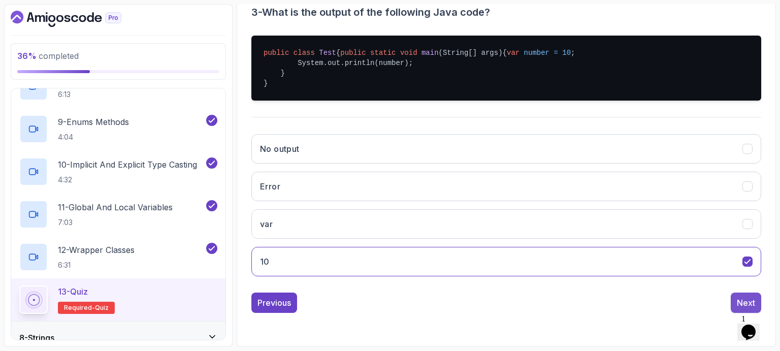
scroll to position [117, 0]
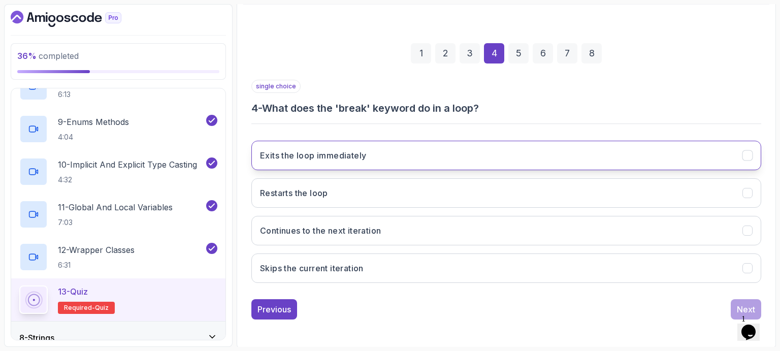
click at [372, 157] on button "Exits the loop immediately" at bounding box center [506, 155] width 510 height 29
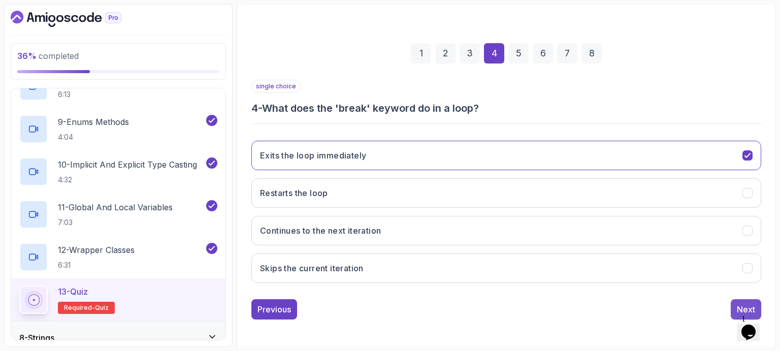
click at [737, 301] on button "Next" at bounding box center [746, 309] width 30 height 20
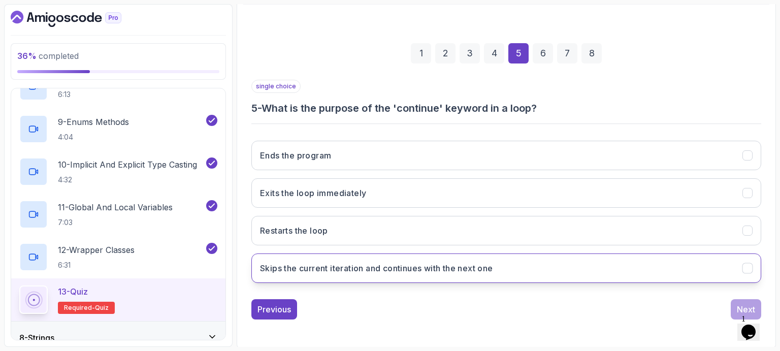
click at [329, 268] on h3 "Skips the current iteration and continues with the next one" at bounding box center [376, 268] width 233 height 12
click at [743, 304] on div "Next" at bounding box center [746, 309] width 18 height 12
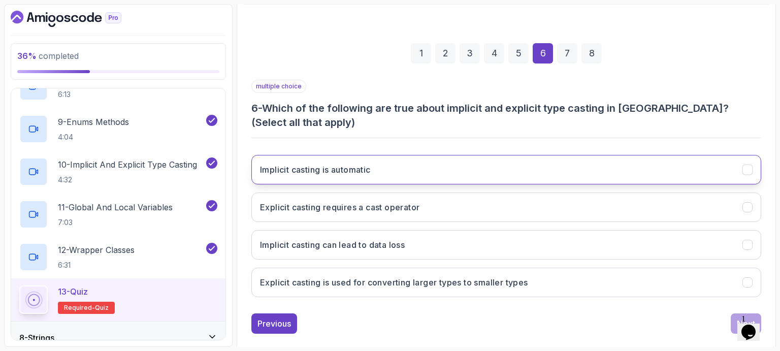
click at [363, 163] on h3 "Implicit casting is automatic" at bounding box center [315, 169] width 111 height 12
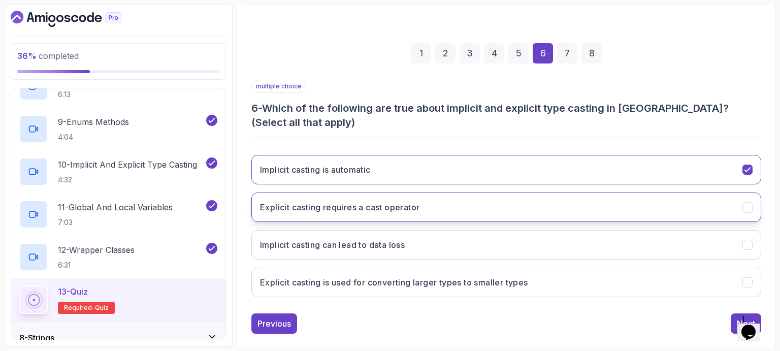
click at [376, 201] on h3 "Explicit casting requires a cast operator" at bounding box center [339, 207] width 159 height 12
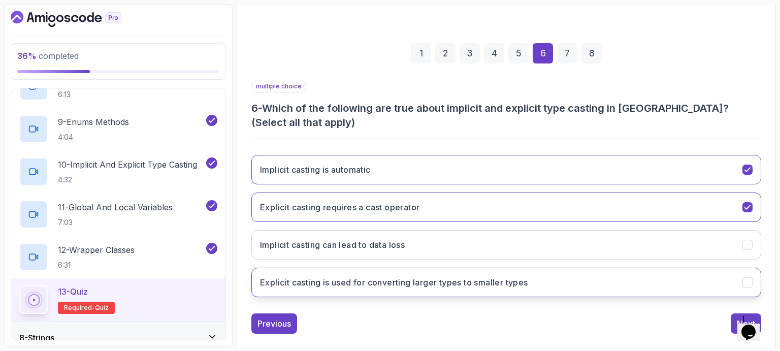
click at [367, 276] on h3 "Explicit casting is used for converting larger types to smaller types" at bounding box center [394, 282] width 268 height 12
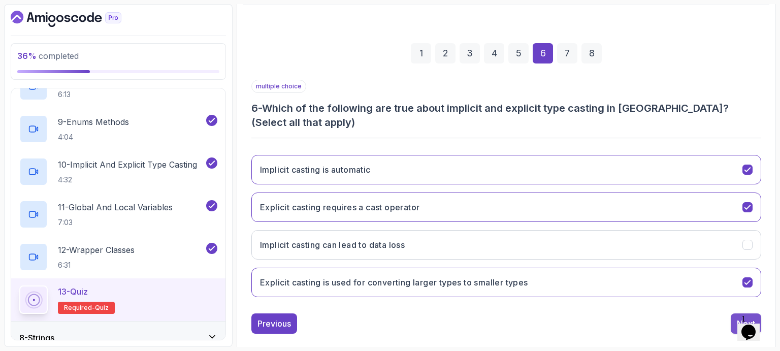
click at [737, 317] on div "Next" at bounding box center [746, 323] width 18 height 12
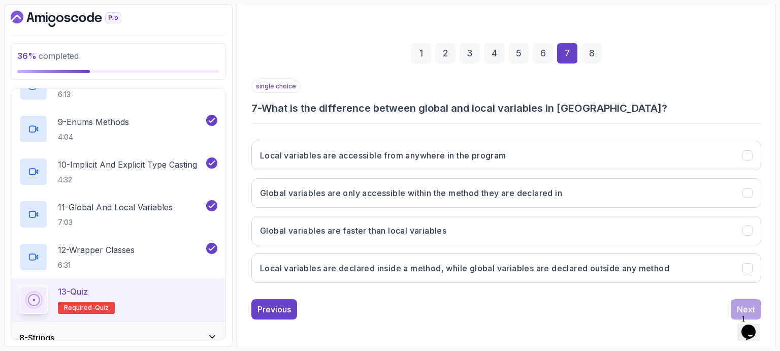
click at [486, 313] on div "Previous Next" at bounding box center [506, 309] width 510 height 20
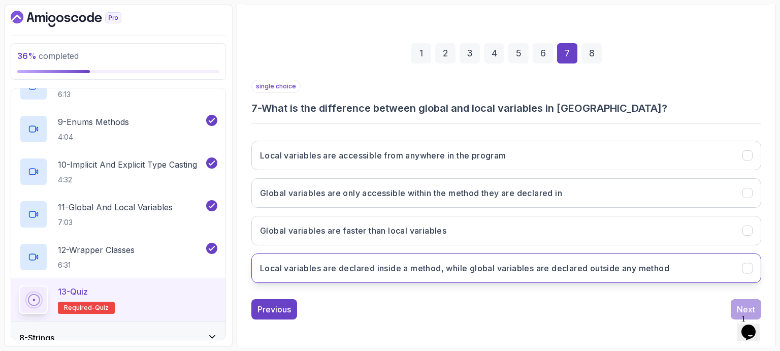
click at [542, 259] on button "Local variables are declared inside a method, while global variables are declar…" at bounding box center [506, 267] width 510 height 29
click at [743, 304] on div "Next" at bounding box center [746, 309] width 18 height 12
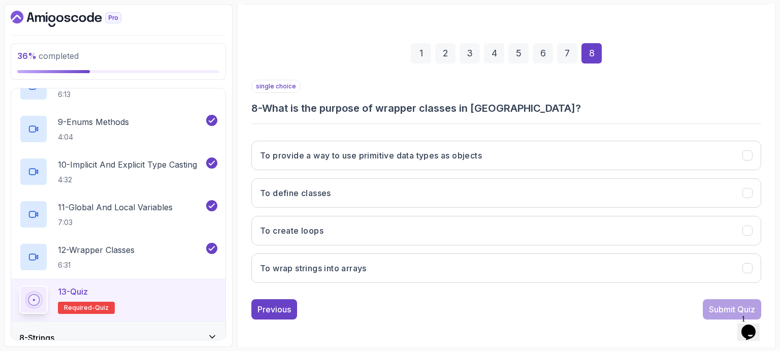
click at [630, 88] on div "single choice 8 - What is the purpose of wrapper classes in [GEOGRAPHIC_DATA]?" at bounding box center [506, 98] width 510 height 36
click at [560, 96] on div "single choice 8 - What is the purpose of wrapper classes in [GEOGRAPHIC_DATA]?" at bounding box center [506, 98] width 510 height 36
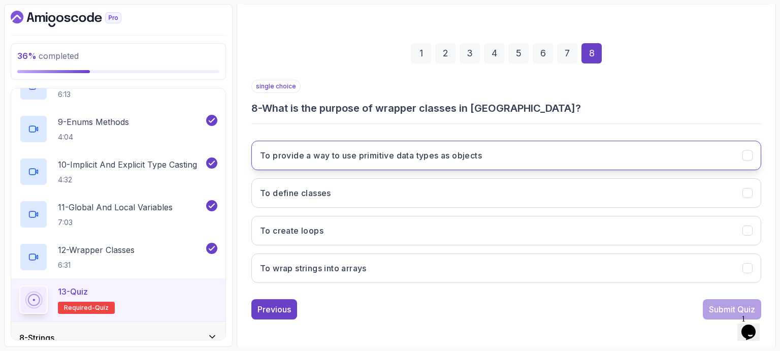
click at [377, 157] on h3 "To provide a way to use primitive data types as objects" at bounding box center [371, 155] width 222 height 12
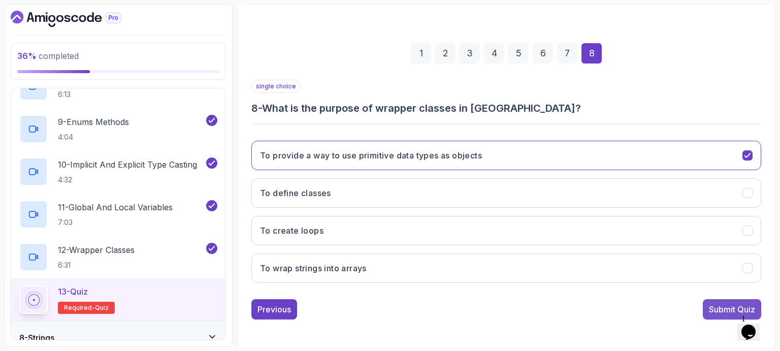
click at [723, 304] on div "Submit Quiz" at bounding box center [732, 309] width 46 height 12
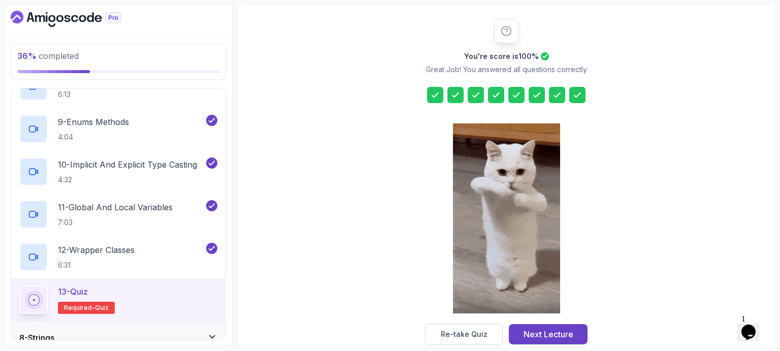
scroll to position [135, 0]
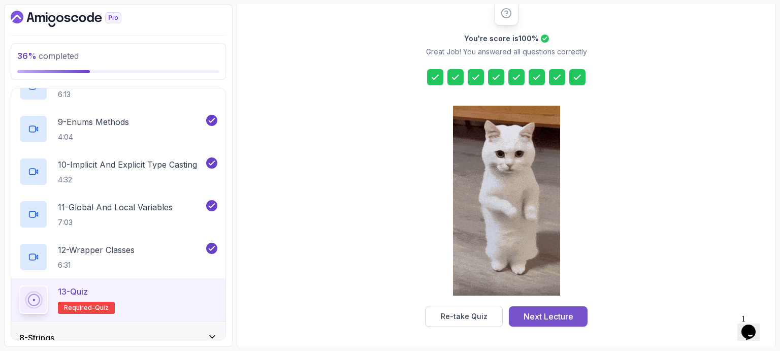
click at [546, 314] on div "Next Lecture" at bounding box center [548, 316] width 50 height 12
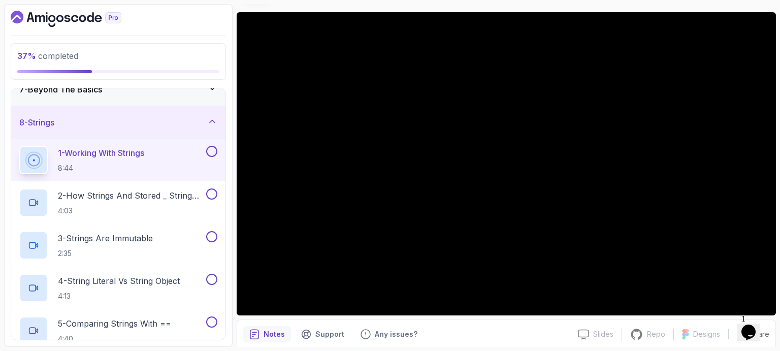
scroll to position [212, 0]
